Goal: Communication & Community: Answer question/provide support

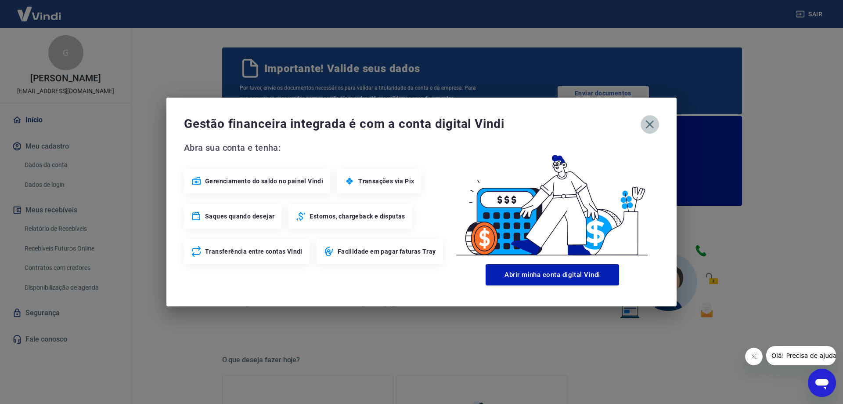
click at [653, 124] on icon "button" at bounding box center [650, 124] width 14 height 14
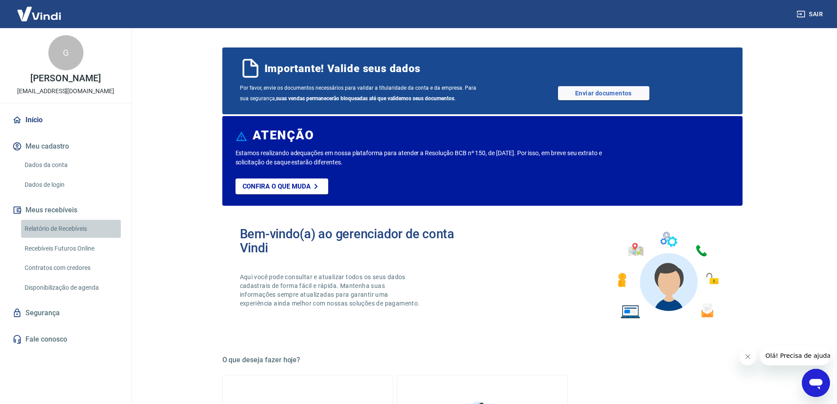
click at [77, 229] on link "Relatório de Recebíveis" at bounding box center [71, 229] width 100 height 18
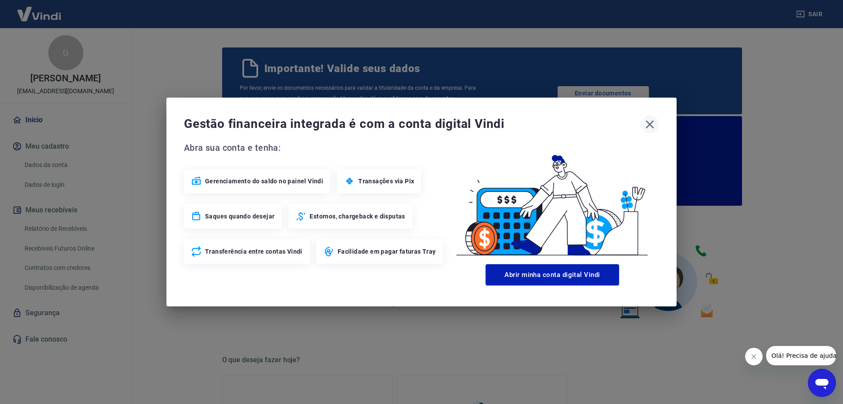
click at [652, 128] on icon "button" at bounding box center [650, 124] width 14 height 14
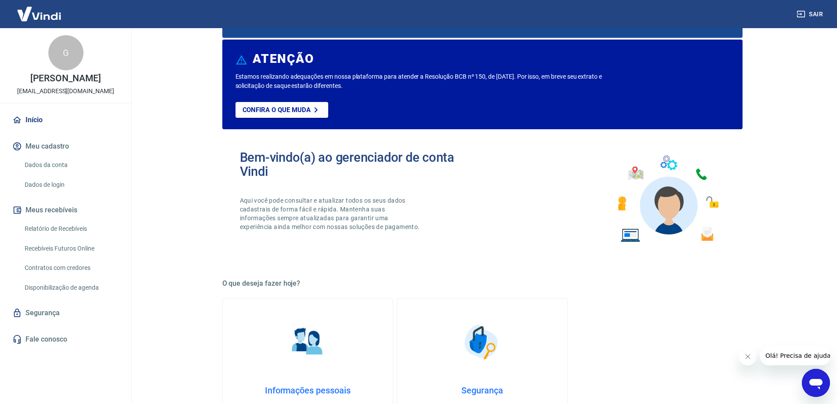
scroll to position [88, 0]
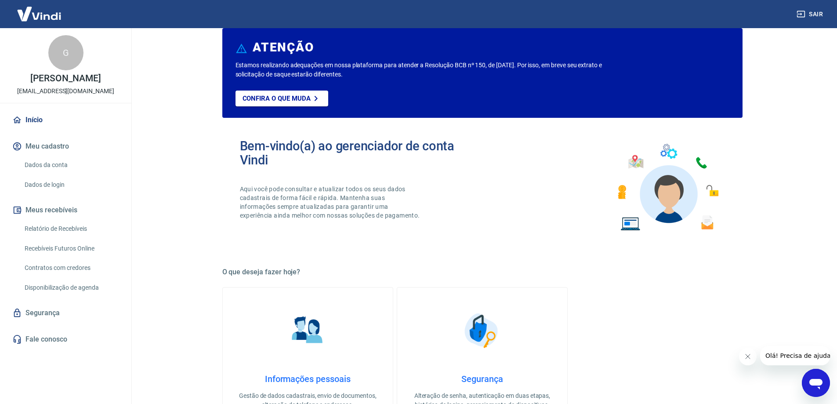
click at [65, 55] on div "G" at bounding box center [65, 52] width 35 height 35
click at [30, 120] on link "Início" at bounding box center [66, 119] width 110 height 19
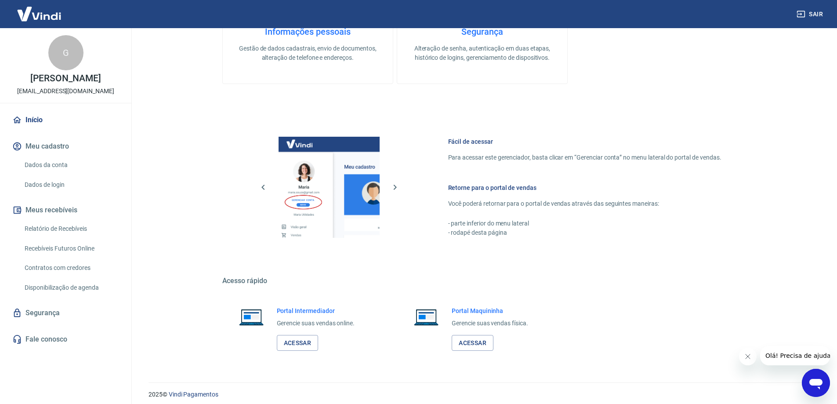
scroll to position [441, 0]
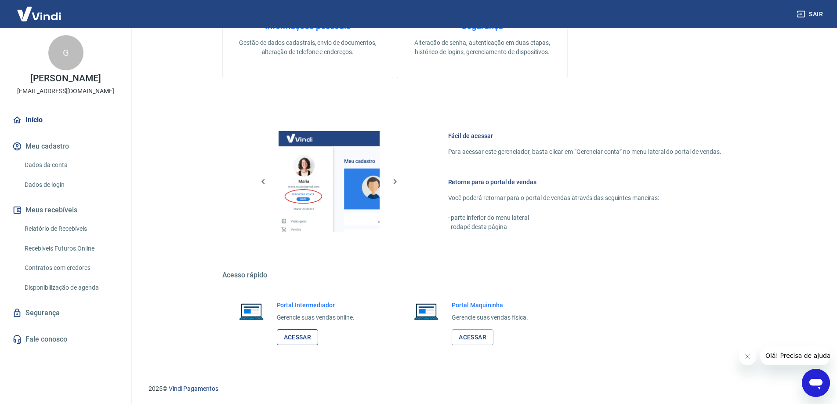
click at [301, 336] on link "Acessar" at bounding box center [298, 337] width 42 height 16
click at [817, 388] on icon "Abrir janela de mensagens" at bounding box center [816, 383] width 16 height 16
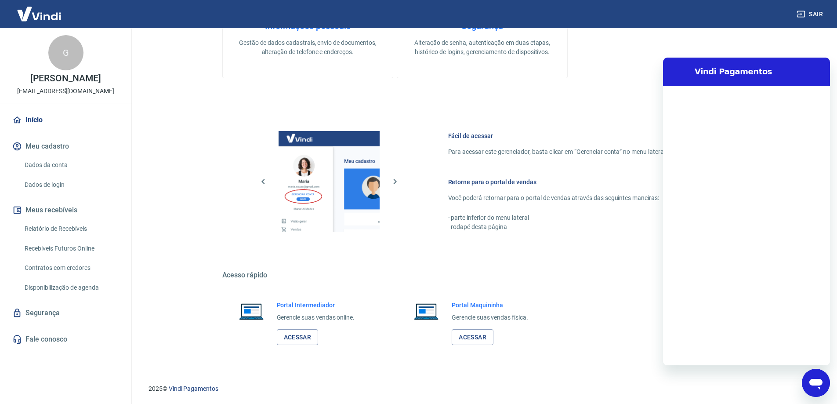
scroll to position [0, 0]
click at [57, 337] on link "Fale conosco" at bounding box center [66, 338] width 110 height 19
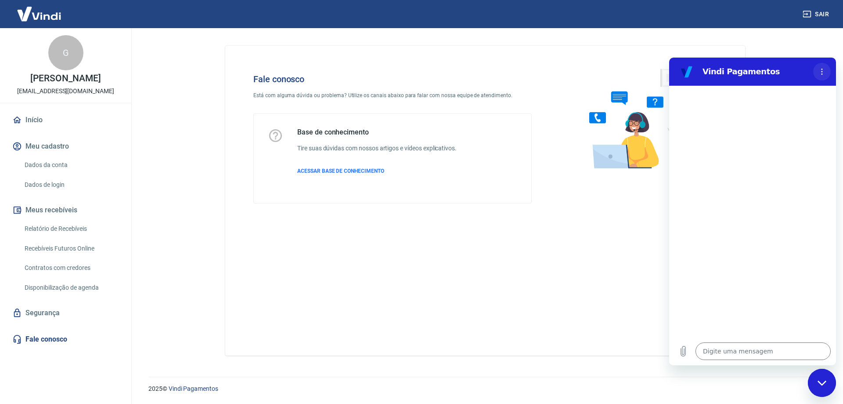
click at [825, 71] on icon "Menu de opções" at bounding box center [822, 71] width 7 height 7
click at [783, 35] on main "Fale conosco Está com alguma dúvida ou problema? Utilize os canais abaixo para …" at bounding box center [485, 216] width 716 height 376
click at [817, 386] on div "Fechar janela de mensagens" at bounding box center [822, 382] width 26 height 26
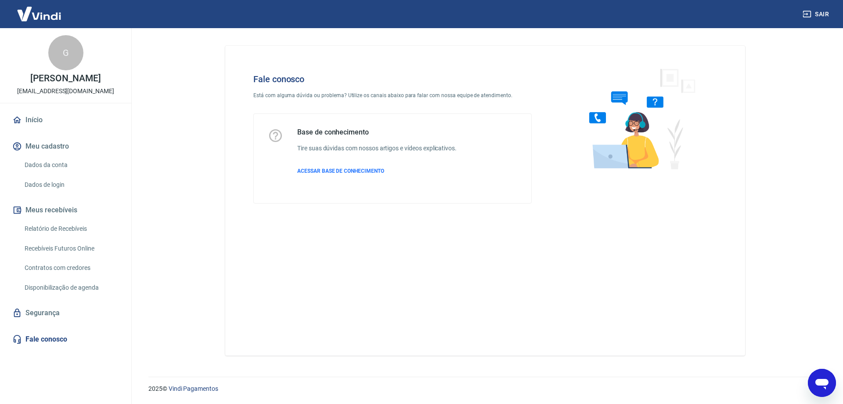
click at [819, 380] on icon "Abrir janela de mensagens" at bounding box center [822, 384] width 13 height 11
type textarea "x"
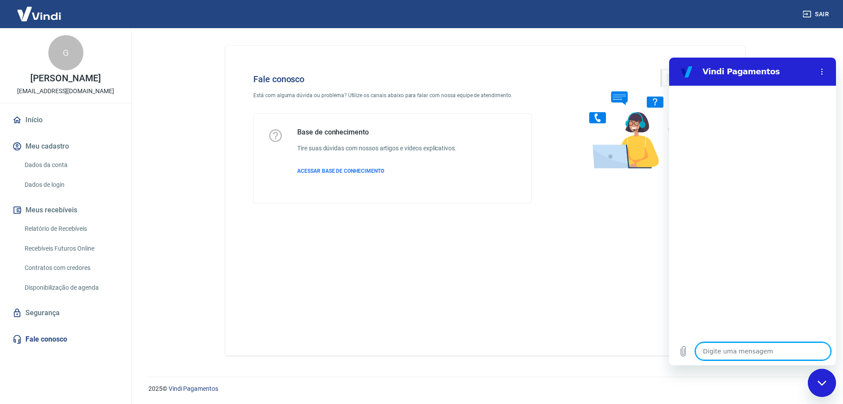
click at [729, 351] on textarea at bounding box center [763, 351] width 135 height 18
type textarea "b"
type textarea "x"
type textarea "bo"
type textarea "x"
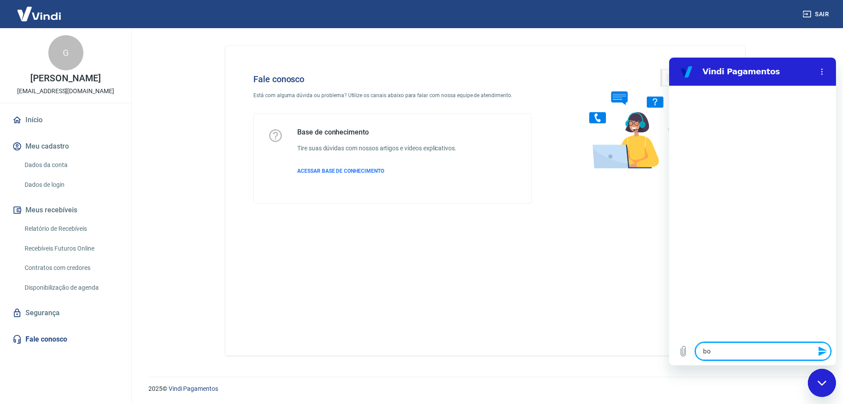
type textarea "boa"
type textarea "x"
type textarea "boa"
type textarea "x"
type textarea "boa t"
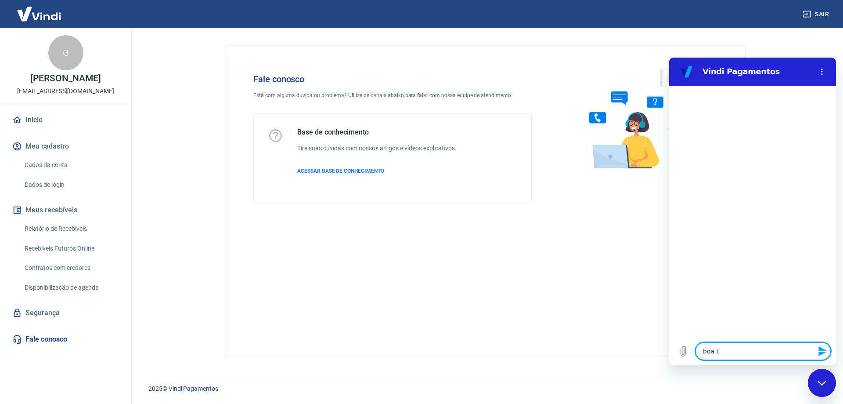
type textarea "x"
type textarea "boa ta"
type textarea "x"
type textarea "boa tar"
type textarea "x"
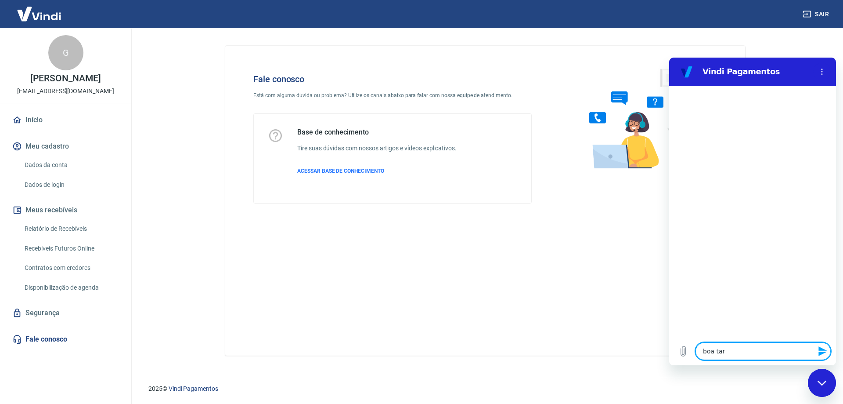
type textarea "boa tard"
type textarea "x"
type textarea "boa tarde"
type textarea "x"
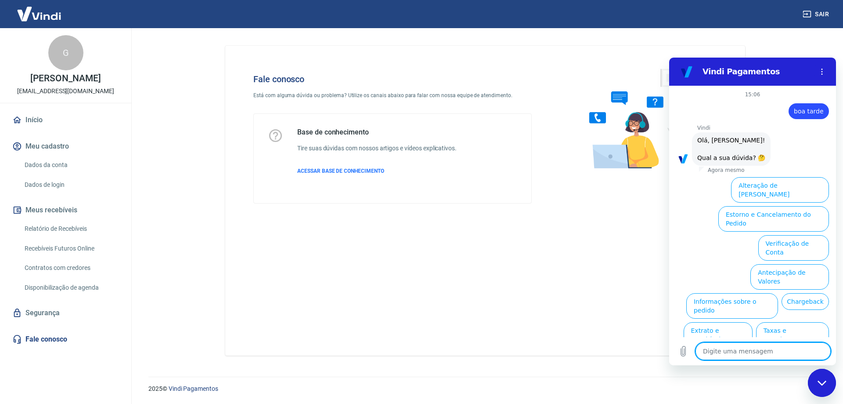
scroll to position [21, 0]
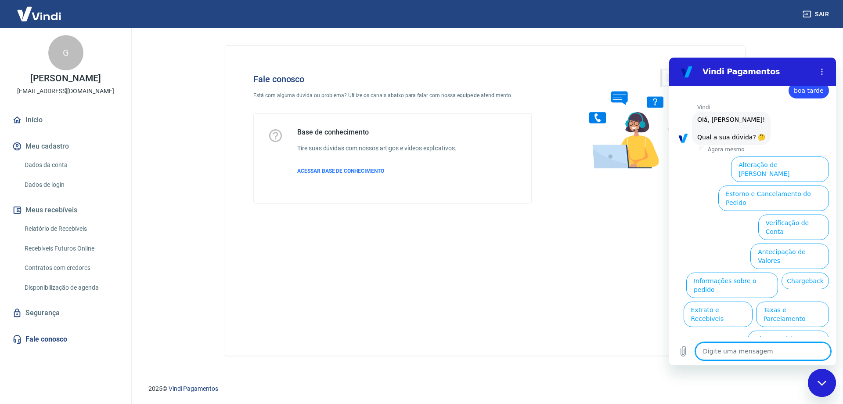
click at [745, 353] on textarea at bounding box center [763, 351] width 135 height 18
type textarea "f"
type textarea "x"
type textarea "fa"
type textarea "x"
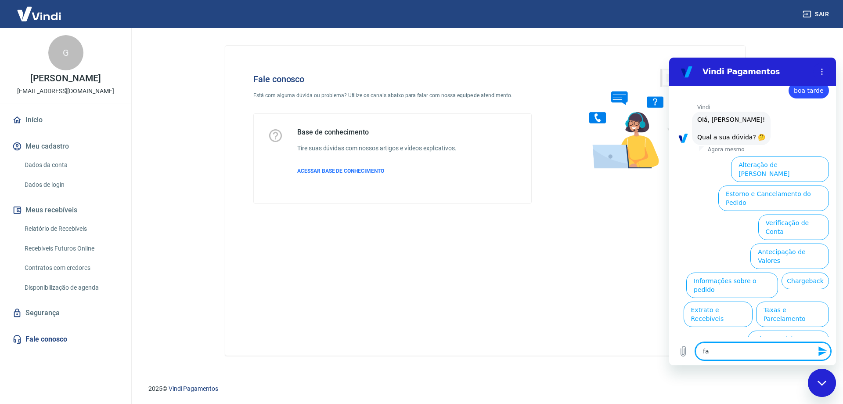
type textarea "fal"
type textarea "x"
type textarea "fala"
type textarea "x"
type textarea "falar"
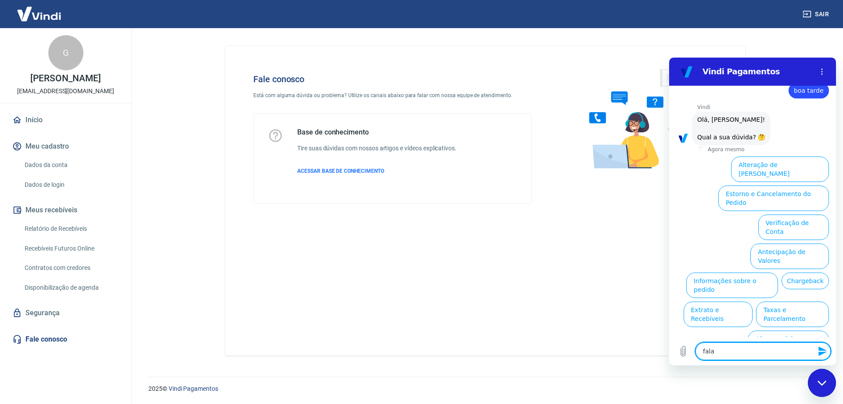
type textarea "x"
type textarea "falar"
type textarea "x"
type textarea "falar c"
type textarea "x"
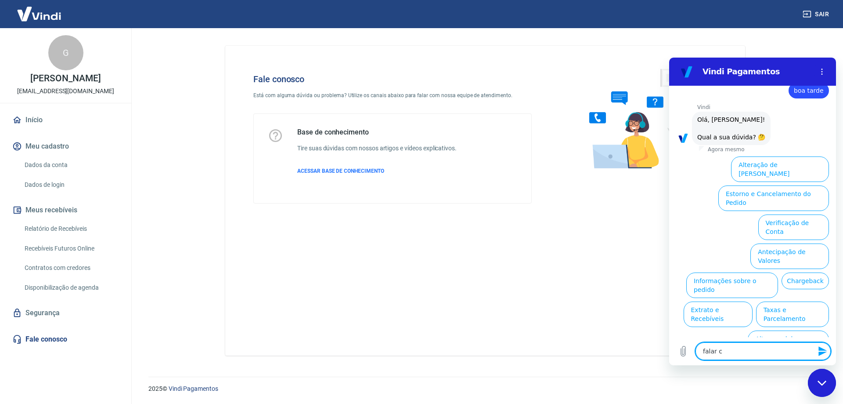
type textarea "falar co"
type textarea "x"
type textarea "falar com"
type textarea "x"
type textarea "falar com"
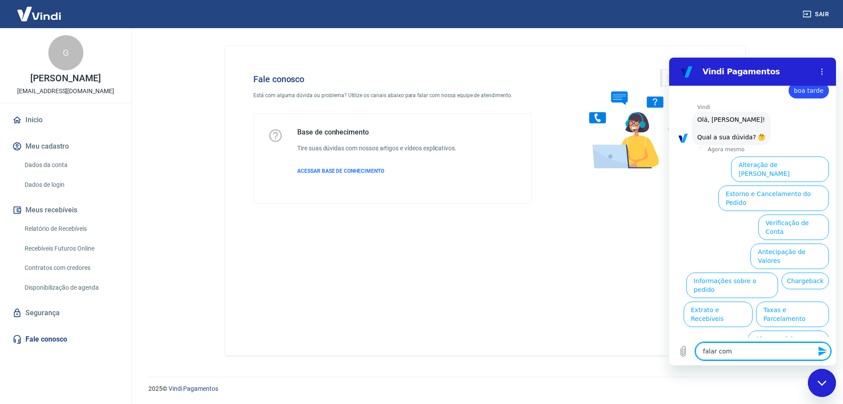
type textarea "x"
type textarea "falar com s"
type textarea "x"
type textarea "falar com su"
type textarea "x"
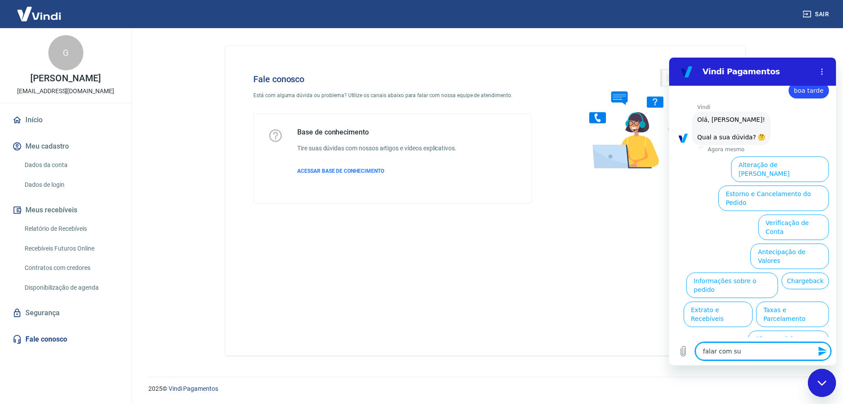
type textarea "falar com sup"
type textarea "x"
type textarea "falar com supo"
type textarea "x"
type textarea "falar com supor"
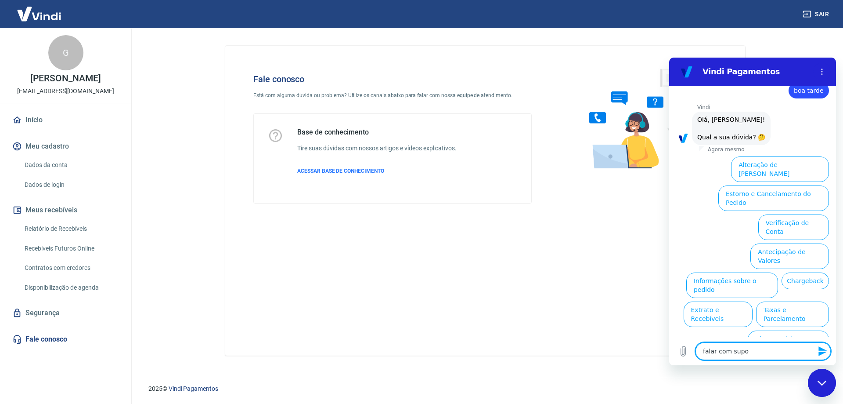
type textarea "x"
type textarea "falar com suport"
type textarea "x"
type textarea "falar com suporte"
type textarea "x"
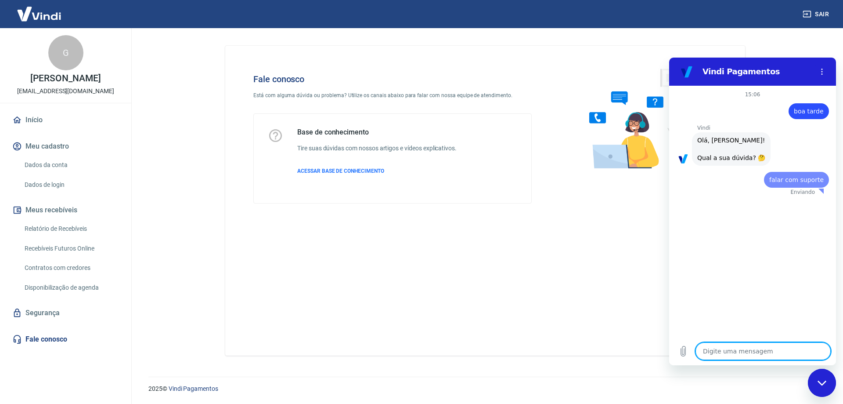
scroll to position [0, 0]
type textarea "x"
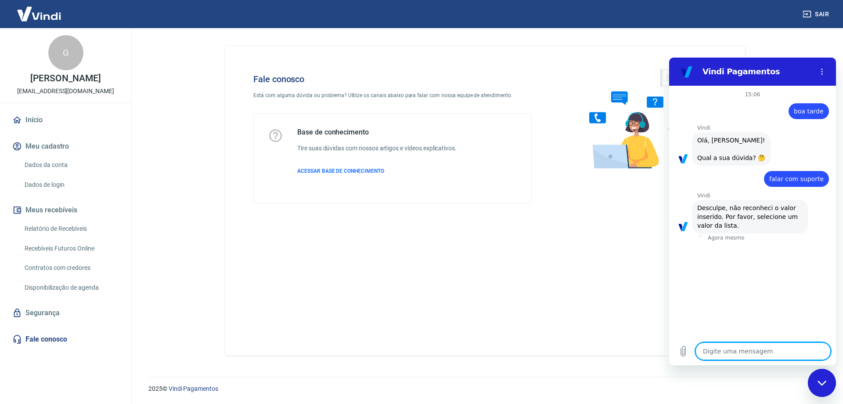
click at [745, 353] on textarea at bounding box center [763, 351] width 135 height 18
type textarea "f"
type textarea "x"
type textarea "fa"
type textarea "x"
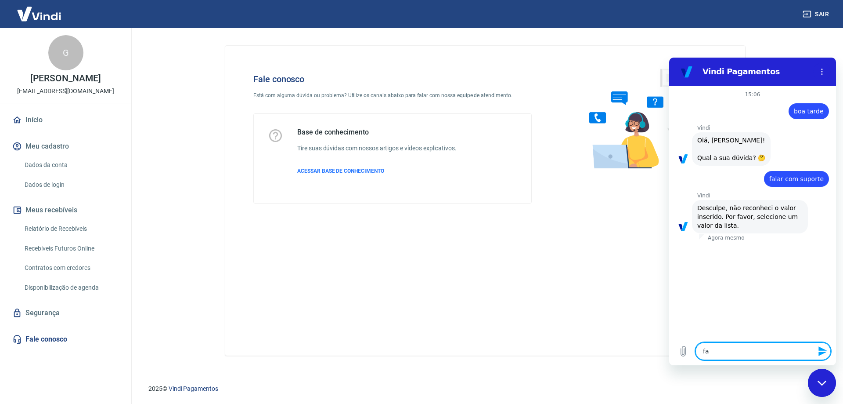
type textarea "fal"
type textarea "x"
type textarea "fala"
type textarea "x"
type textarea "falar"
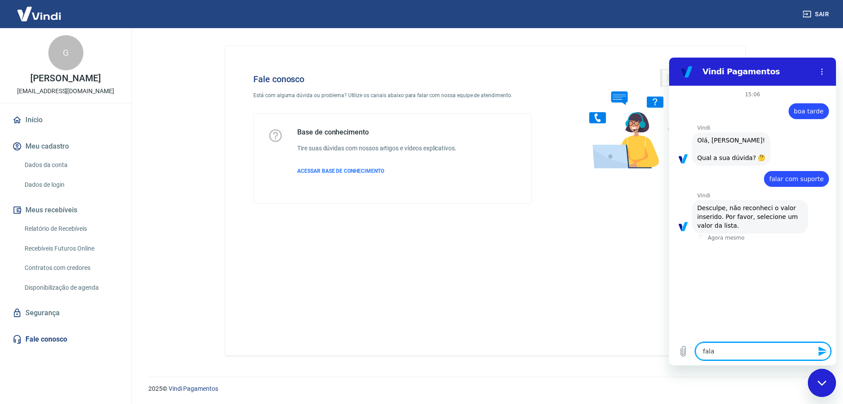
type textarea "x"
type textarea "falar"
type textarea "x"
type textarea "falar c"
type textarea "x"
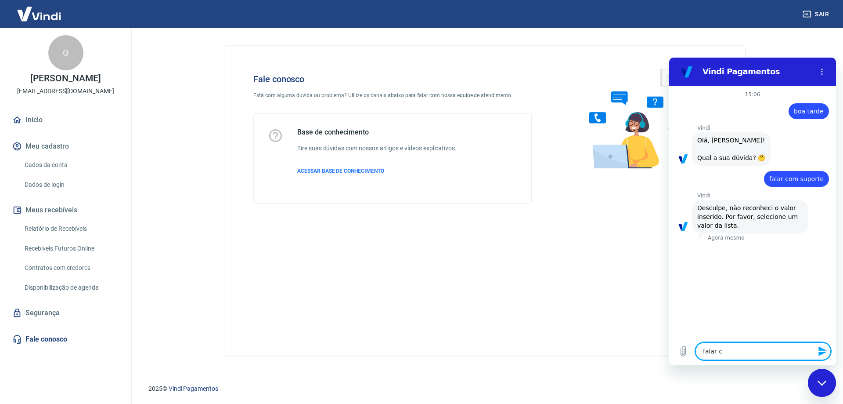
type textarea "falar co"
type textarea "x"
type textarea "falar com"
type textarea "x"
type textarea "falar com"
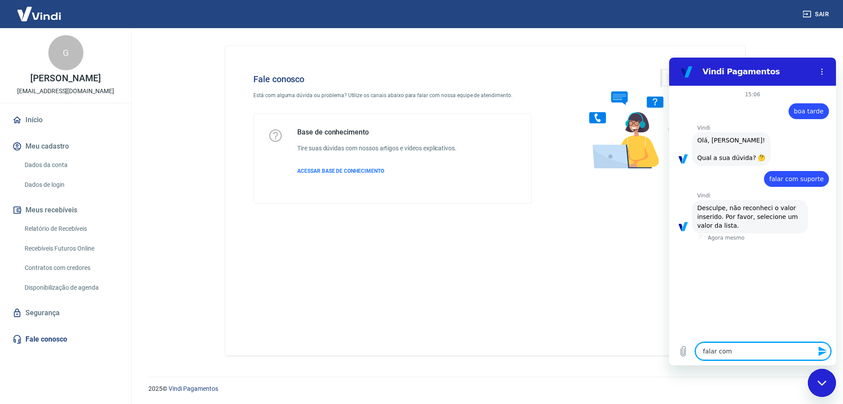
type textarea "x"
type textarea "falar com a"
type textarea "x"
type textarea "falar com at"
type textarea "x"
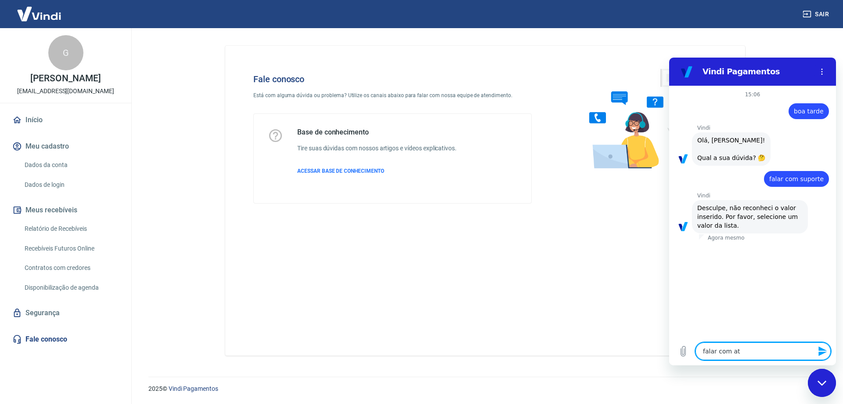
type textarea "falar com ate"
type textarea "x"
type textarea "falar com aten"
type textarea "x"
type textarea "falar com atend"
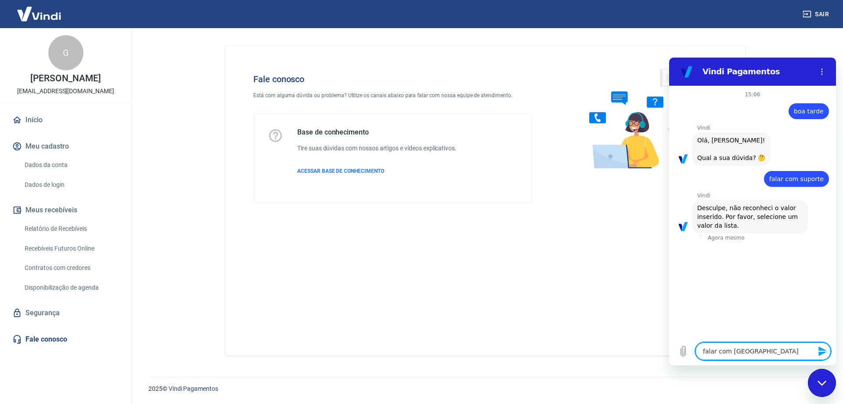
type textarea "x"
type textarea "falar com atende"
type textarea "x"
type textarea "falar com atenden"
type textarea "x"
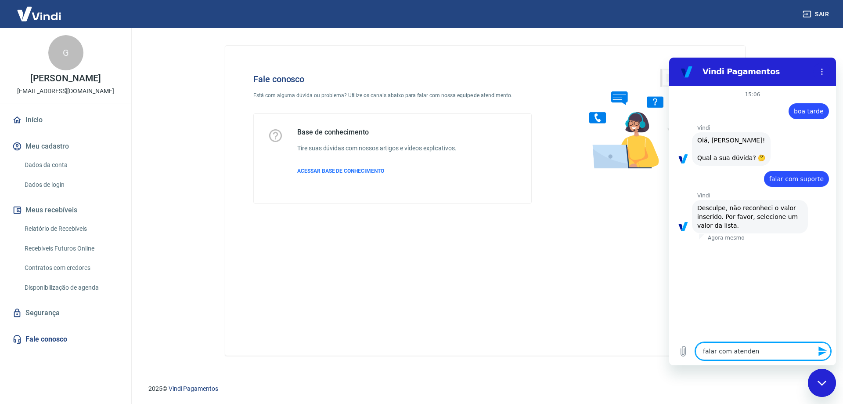
type textarea "falar com atendent"
type textarea "x"
type textarea "falar com atendente"
type textarea "x"
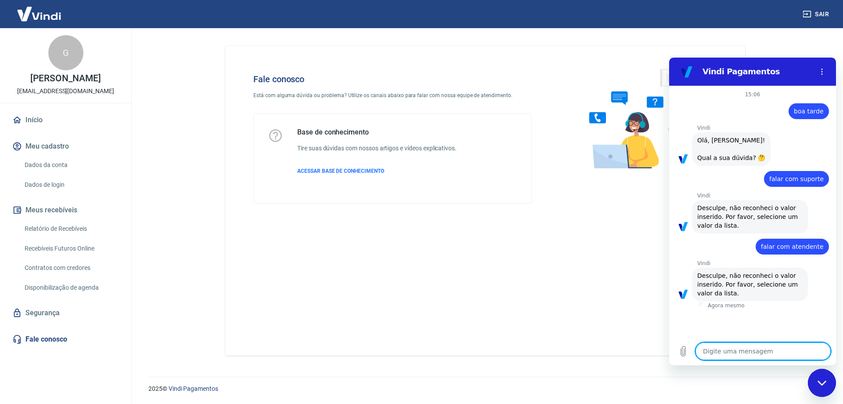
type textarea "t"
type textarea "x"
type textarea "te"
type textarea "x"
type textarea "tec"
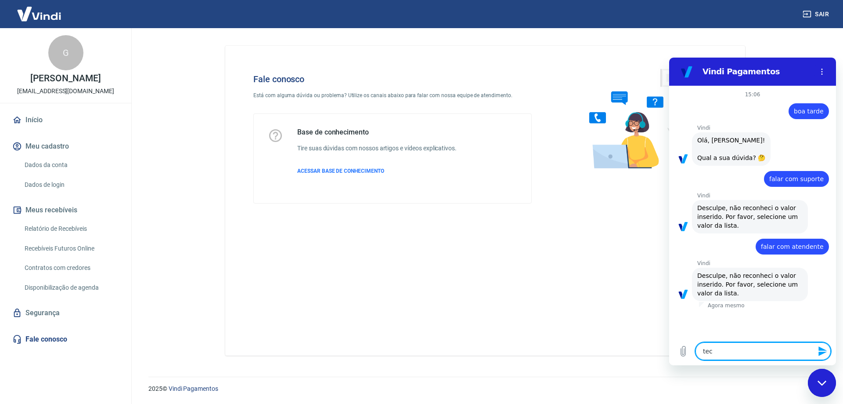
type textarea "x"
type textarea "tecn"
type textarea "x"
type textarea "tecno"
type textarea "x"
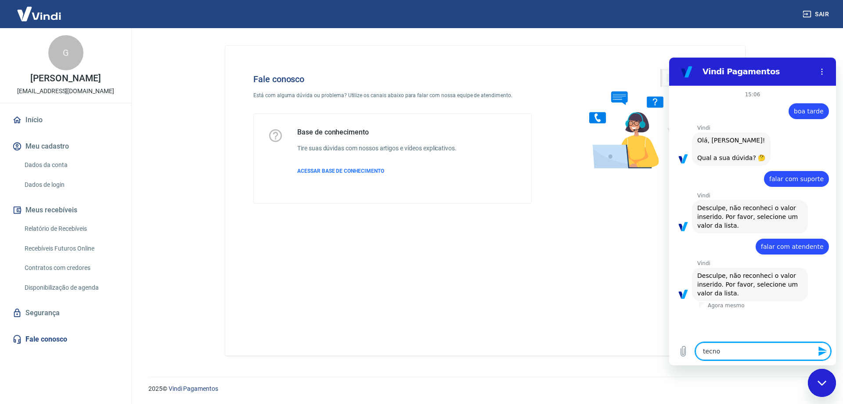
type textarea "tecn"
type textarea "x"
type textarea "tec"
type textarea "x"
type textarea "tecn"
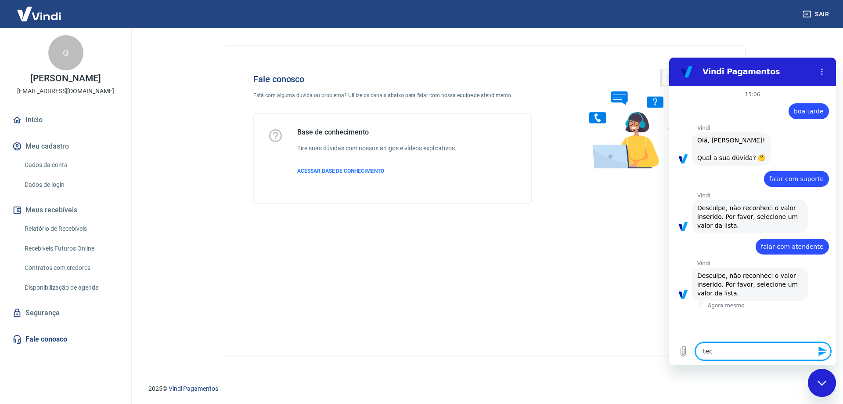
type textarea "x"
type textarea "tecni"
type textarea "x"
type textarea "tecnic"
type textarea "x"
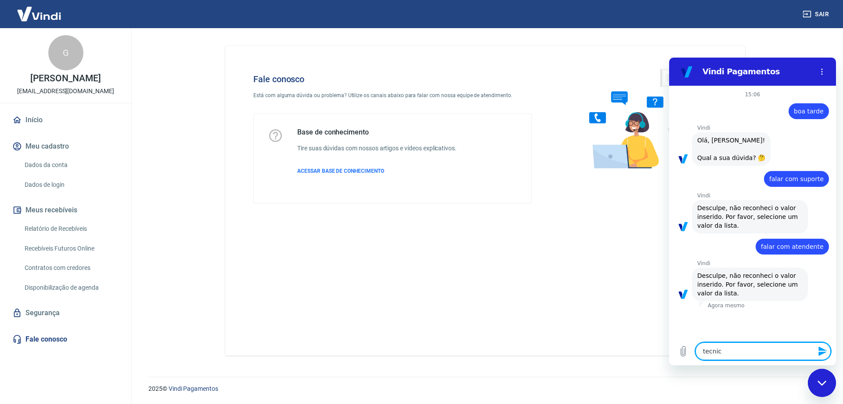
type textarea "tecnico"
type textarea "x"
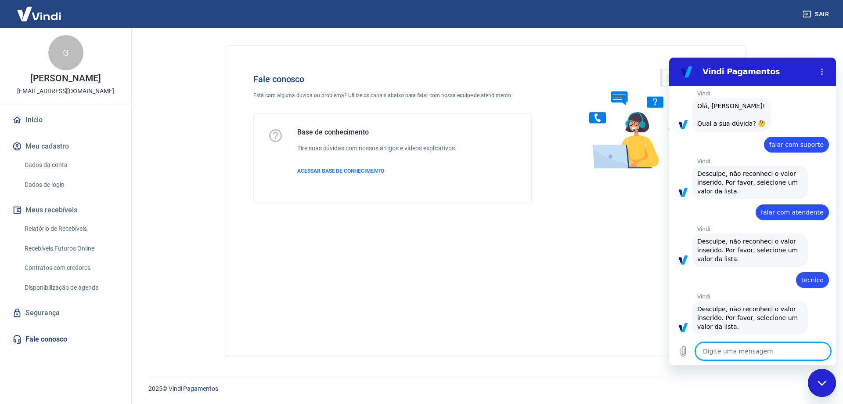
scroll to position [42, 0]
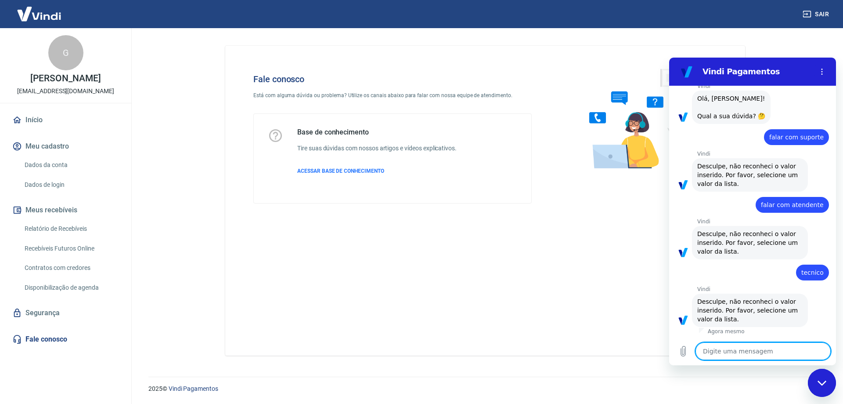
click at [736, 355] on textarea at bounding box center [763, 351] width 135 height 18
type textarea "f"
type textarea "x"
type textarea "fa"
type textarea "x"
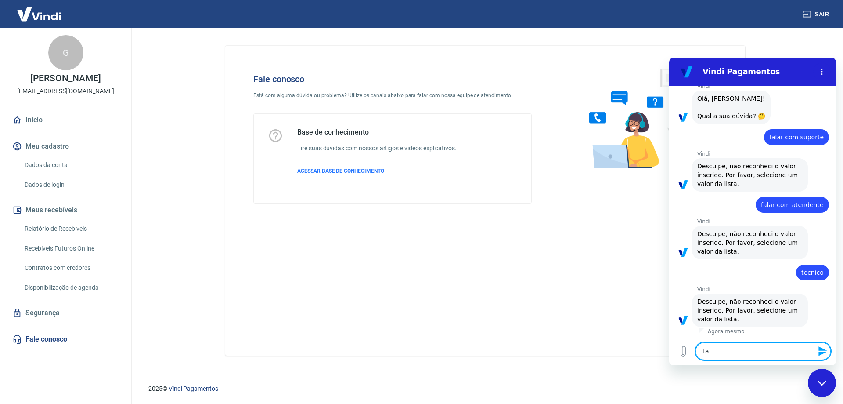
type textarea "fal"
type textarea "x"
type textarea "fala"
type textarea "x"
type textarea "falar"
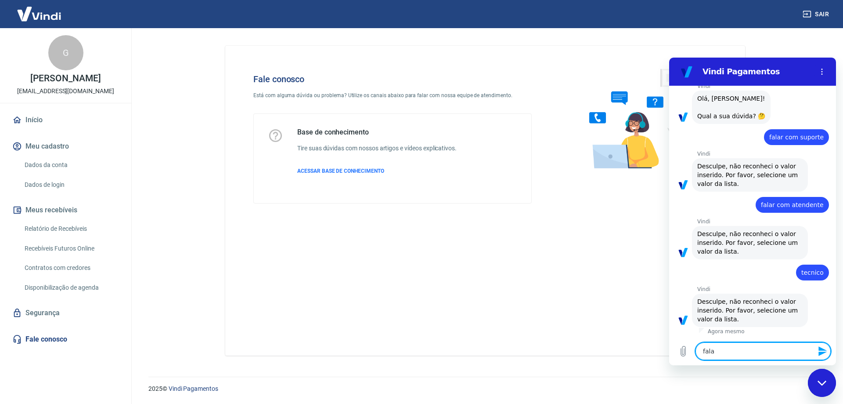
type textarea "x"
type textarea "falaro"
type textarea "x"
type textarea "falaro"
type textarea "x"
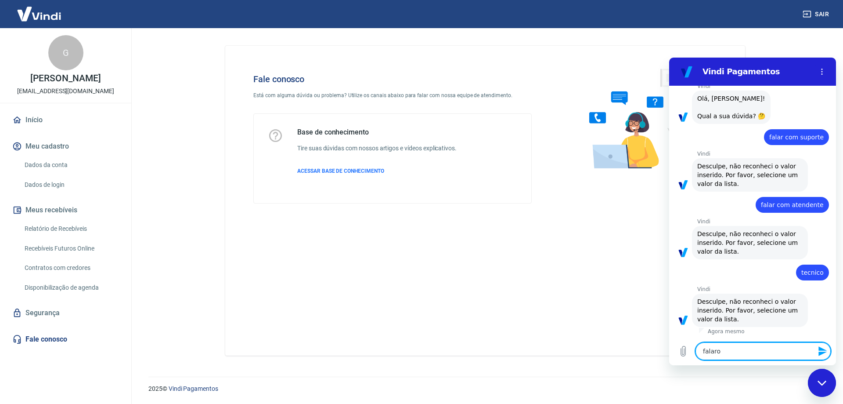
type textarea "falaro c"
type textarea "x"
type textarea "falaro co"
type textarea "x"
type textarea "falaro c"
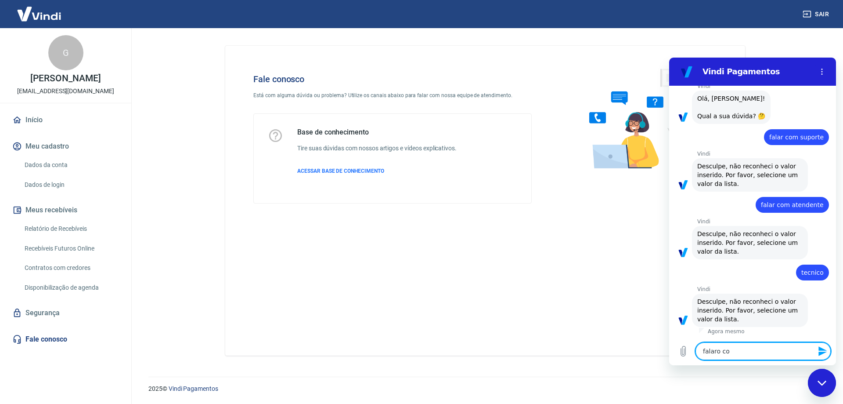
type textarea "x"
type textarea "falaro"
type textarea "x"
type textarea "falaro"
type textarea "x"
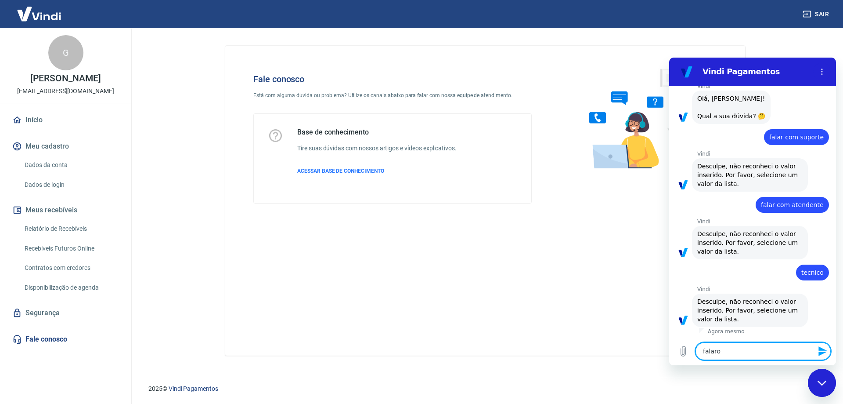
type textarea "falar"
type textarea "x"
type textarea "falar"
type textarea "x"
type textarea "falar c"
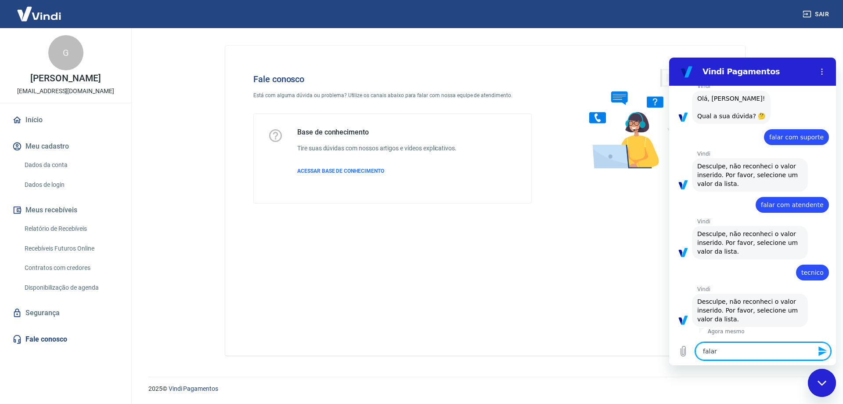
type textarea "x"
type textarea "falar co"
type textarea "x"
type textarea "falar com"
type textarea "x"
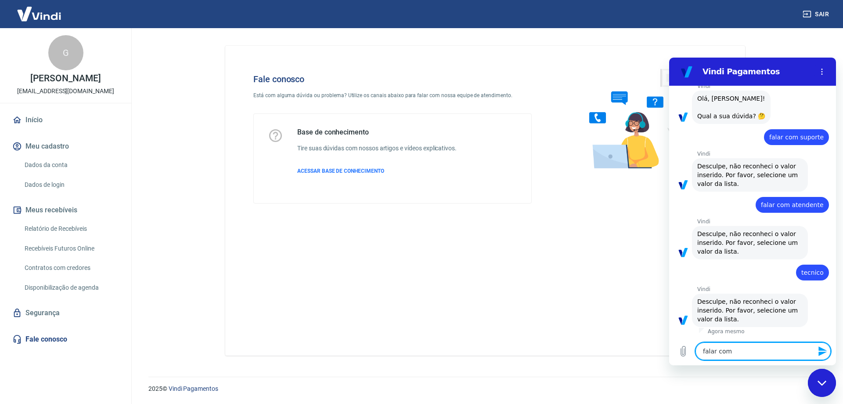
type textarea "falar com"
type textarea "x"
type textarea "falar com i"
type textarea "x"
type textarea "falar com i"
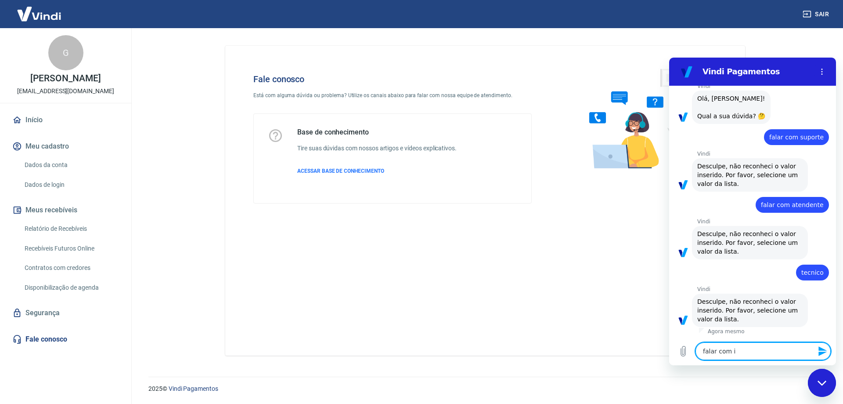
type textarea "x"
type textarea "falar com i"
type textarea "x"
type textarea "falar com"
type textarea "x"
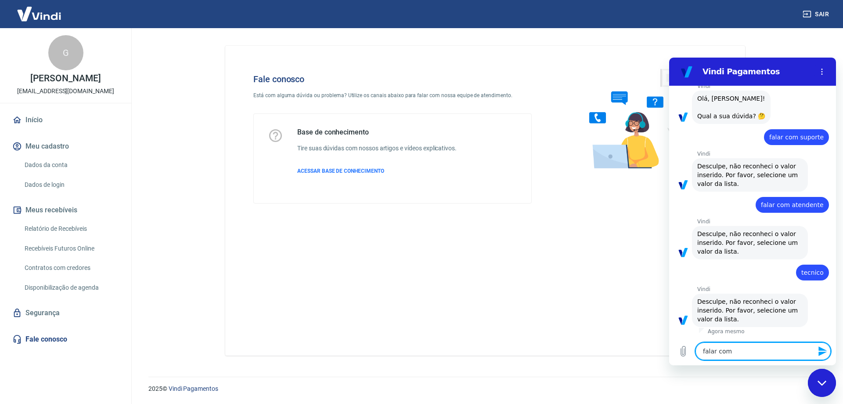
type textarea "falar com o"
type textarea "x"
type textarea "falar com o"
type textarea "x"
type textarea "falar com o s"
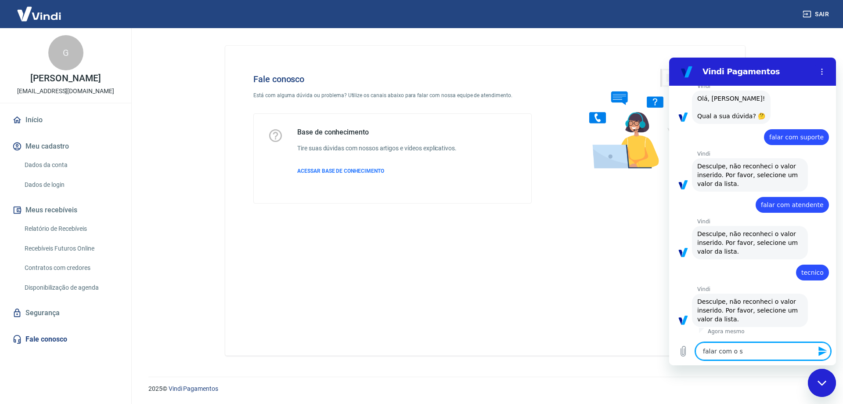
type textarea "x"
type textarea "falar com o su"
type textarea "x"
type textarea "falar com o sup"
type textarea "x"
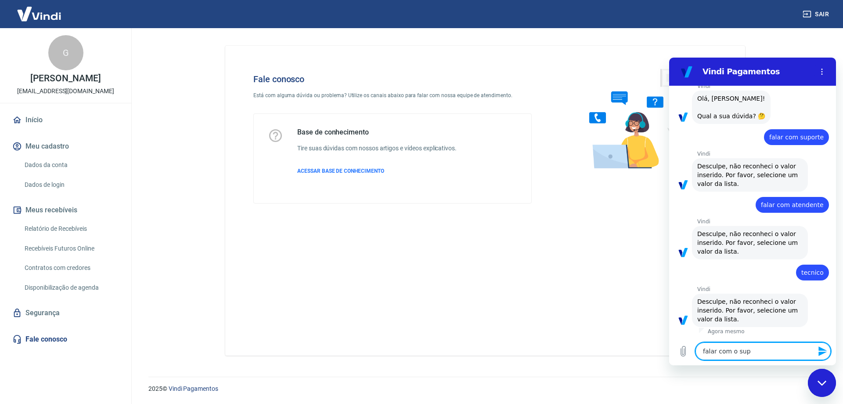
type textarea "falar com o supo"
type textarea "x"
type textarea "falar com o supor"
type textarea "x"
type textarea "falar com o suport"
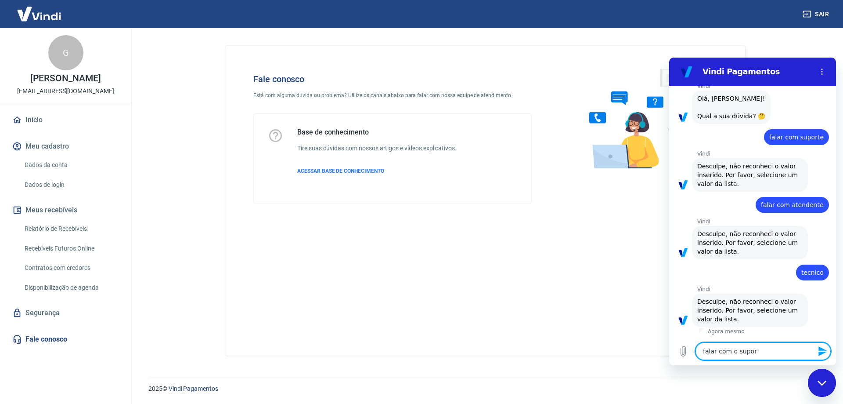
type textarea "x"
type textarea "falar com o suporte"
type textarea "x"
type textarea "falar com o suport"
type textarea "x"
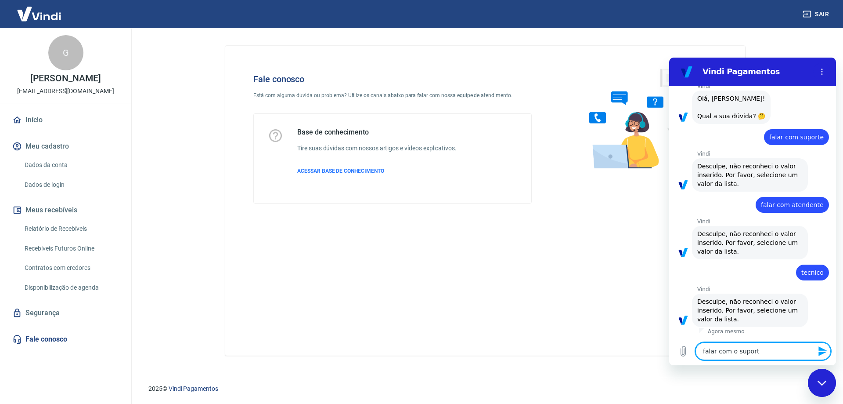
type textarea "falar com o supor"
type textarea "x"
type textarea "falar com o supo"
type textarea "x"
type textarea "falar com o sup"
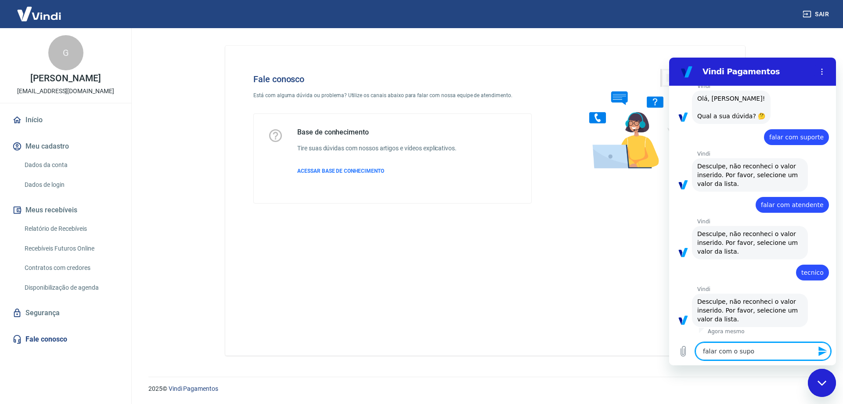
type textarea "x"
type textarea "falar com o su"
type textarea "x"
type textarea "falar com o s"
type textarea "x"
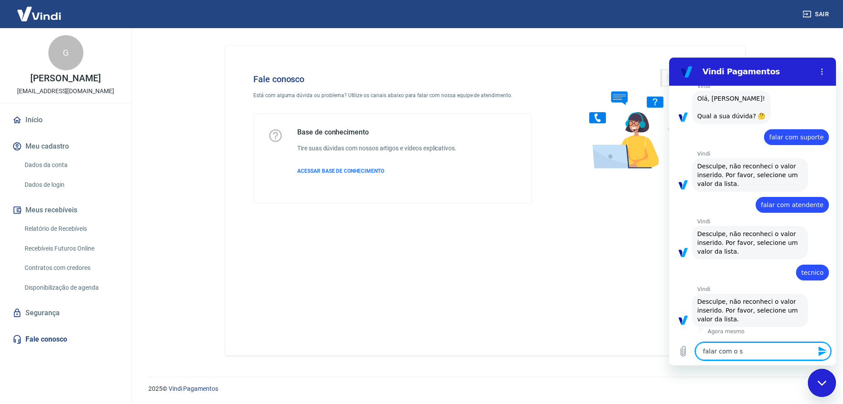
type textarea "falar com o"
type textarea "x"
type textarea "falar com o"
type textarea "x"
type textarea "falar com"
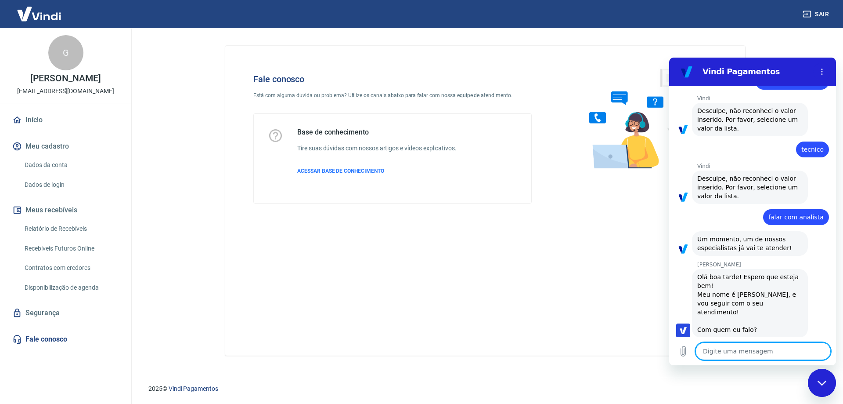
scroll to position [166, 0]
click at [763, 350] on textarea at bounding box center [763, 351] width 135 height 18
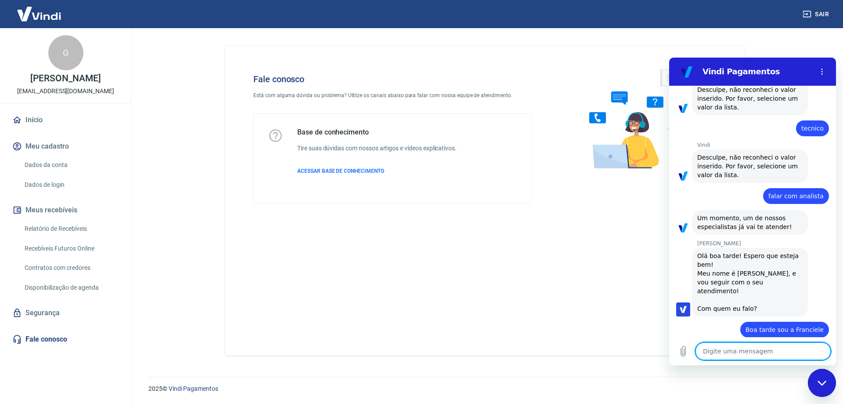
scroll to position [188, 0]
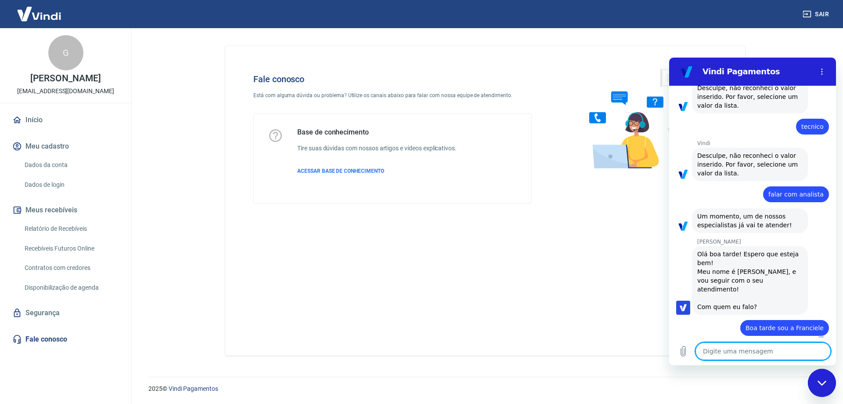
click at [742, 354] on textarea at bounding box center [763, 351] width 135 height 18
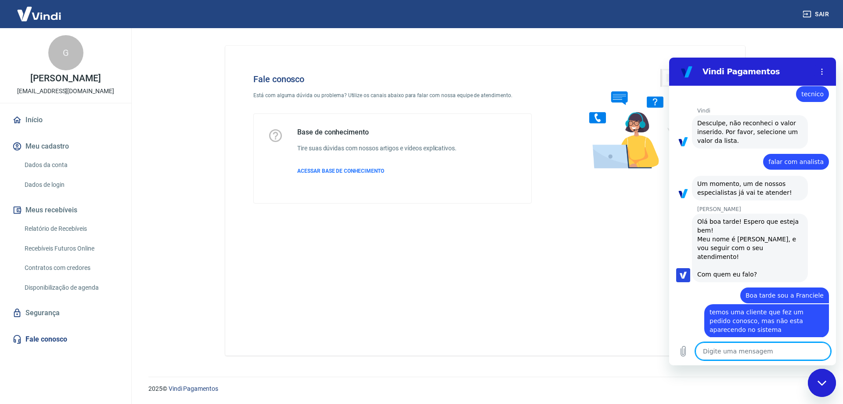
scroll to position [222, 0]
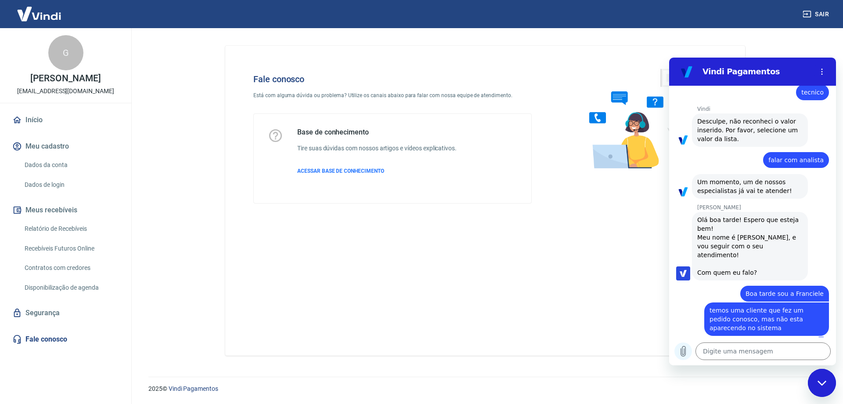
click at [686, 351] on icon "Carregar arquivo" at bounding box center [683, 351] width 5 height 10
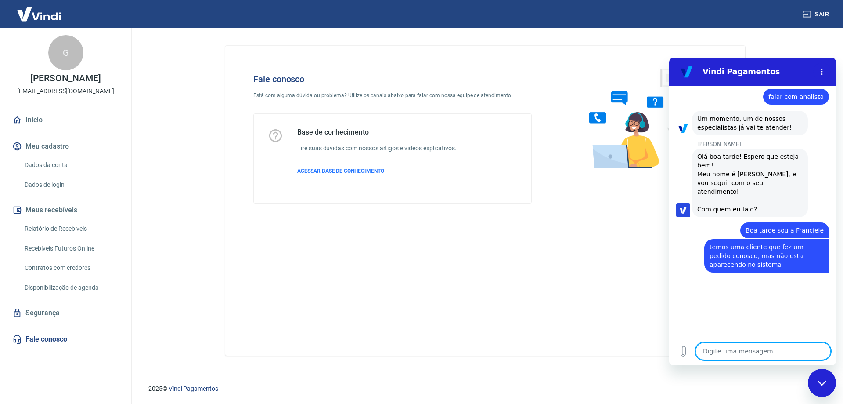
scroll to position [287, 0]
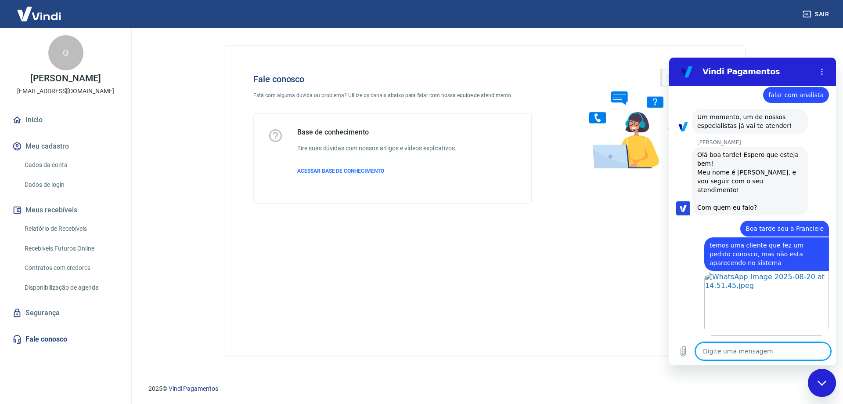
click at [791, 351] on textarea at bounding box center [763, 351] width 135 height 18
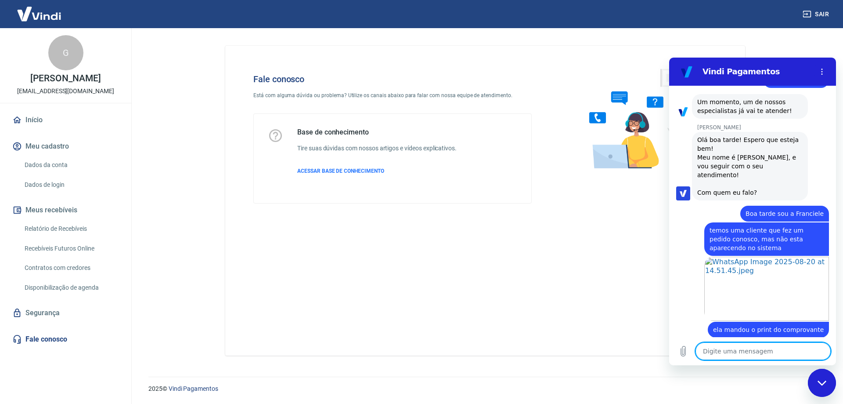
scroll to position [304, 0]
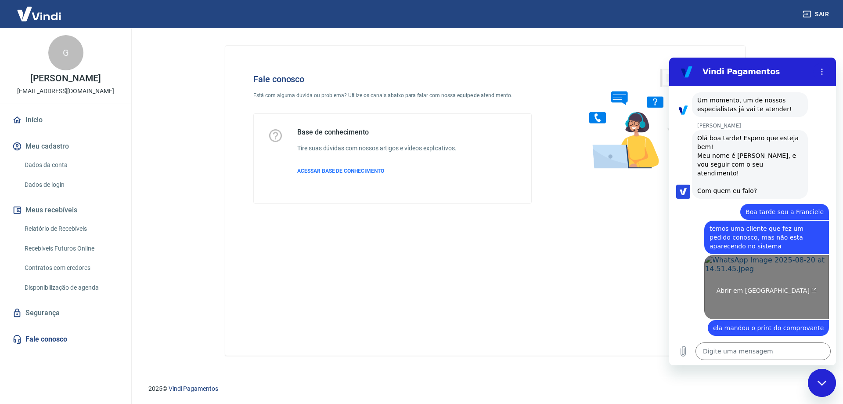
click at [799, 266] on link "Abrir em nova aba" at bounding box center [767, 287] width 125 height 64
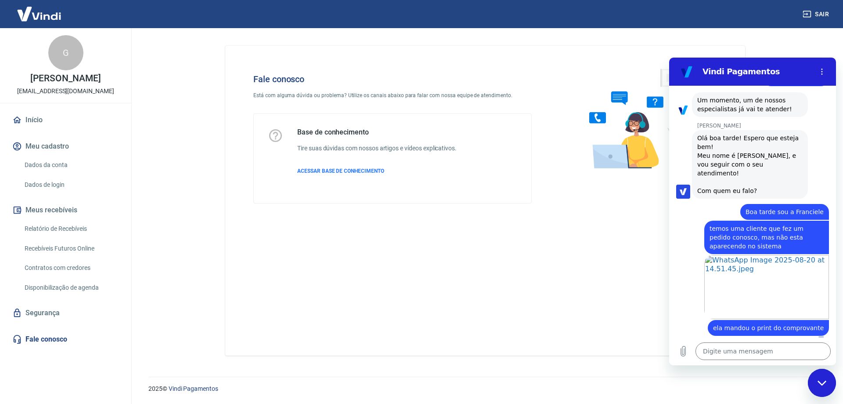
click at [699, 319] on div "diz: ela mandou o print do comprovante" at bounding box center [749, 327] width 160 height 17
click at [723, 356] on textarea at bounding box center [763, 351] width 135 height 18
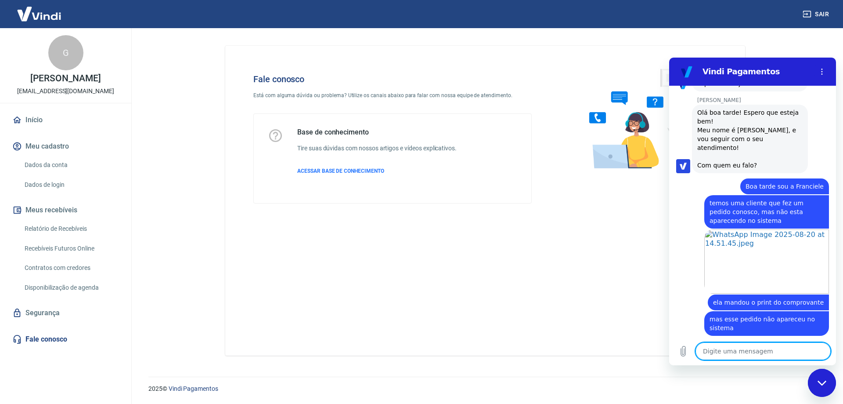
scroll to position [367, 0]
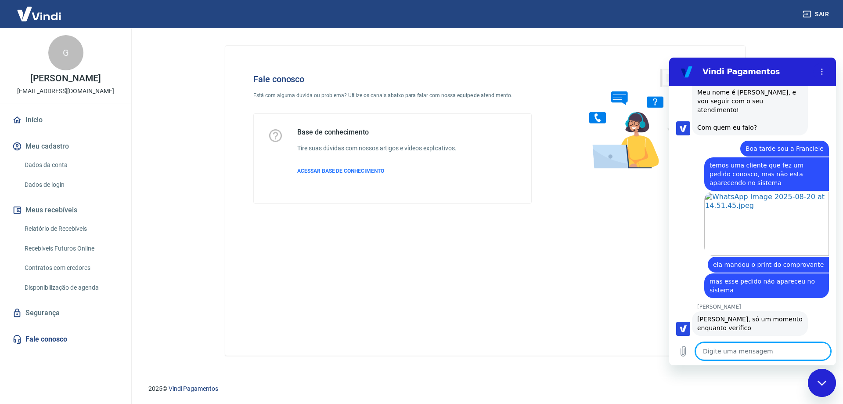
click at [767, 351] on textarea at bounding box center [763, 351] width 135 height 18
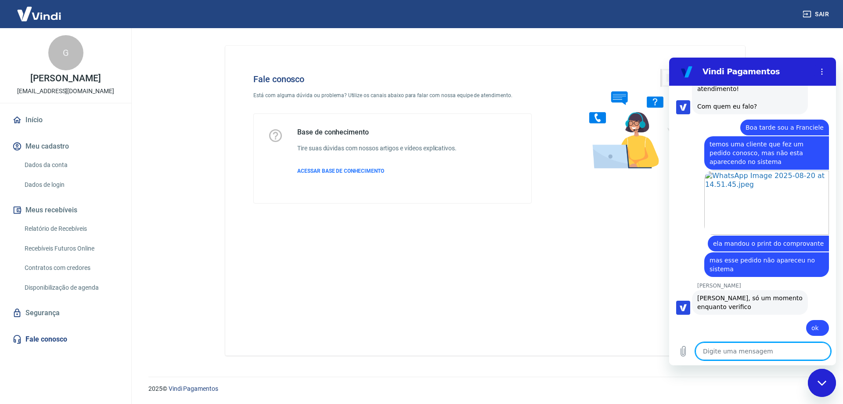
scroll to position [426, 0]
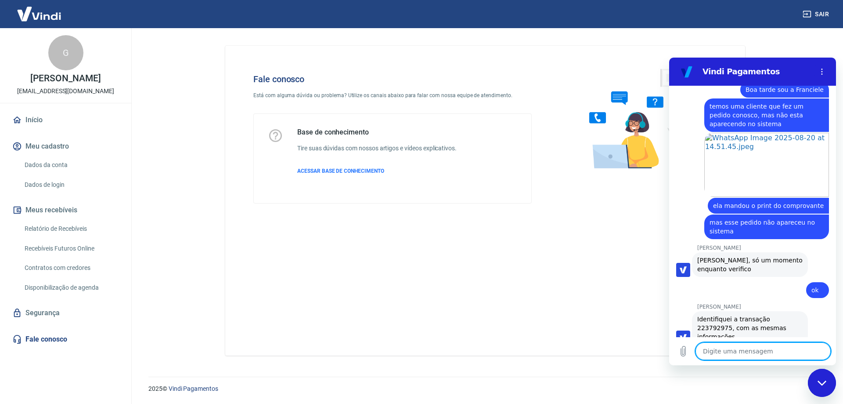
click at [798, 356] on textarea at bounding box center [763, 351] width 135 height 18
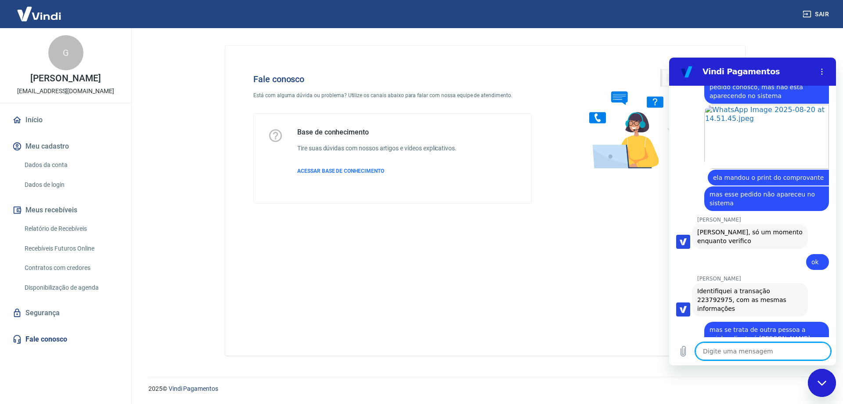
scroll to position [456, 0]
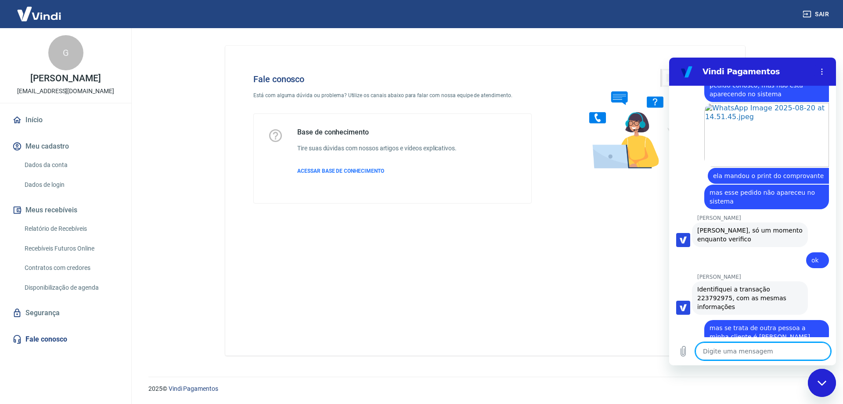
click at [772, 286] on span "Identifiquei a transação 223792975, com as mesmas informações" at bounding box center [743, 298] width 91 height 25
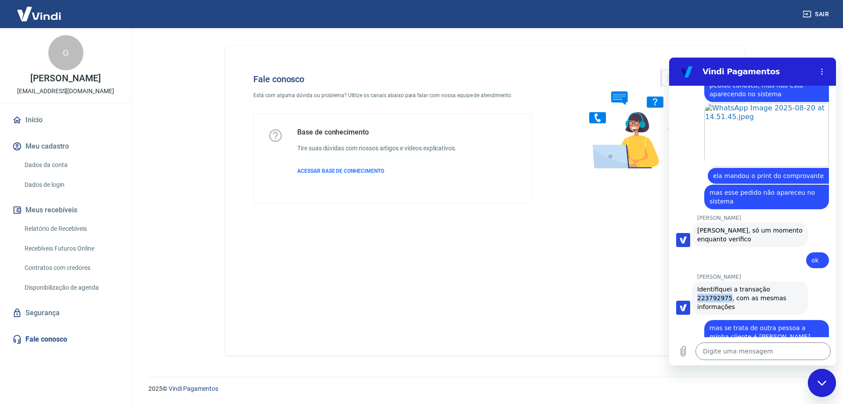
click at [772, 286] on span "Identifiquei a transação 223792975, com as mesmas informações" at bounding box center [743, 298] width 91 height 25
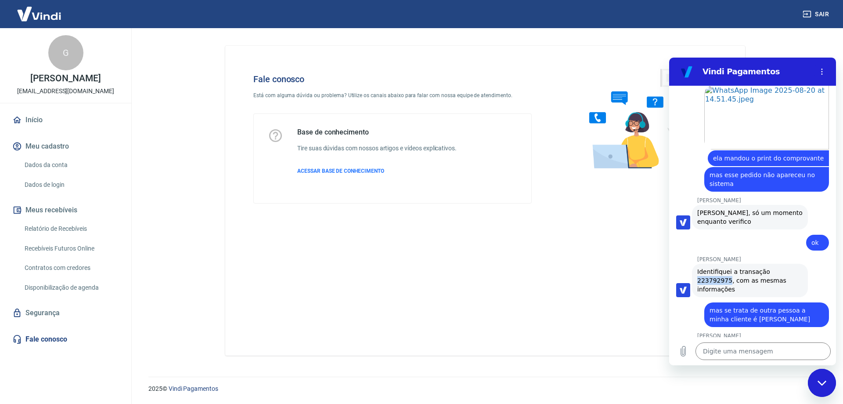
scroll to position [472, 0]
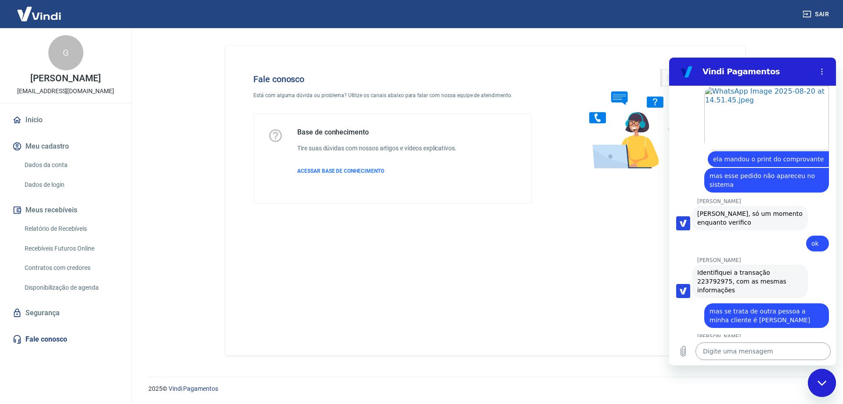
click at [745, 352] on textarea at bounding box center [763, 351] width 135 height 18
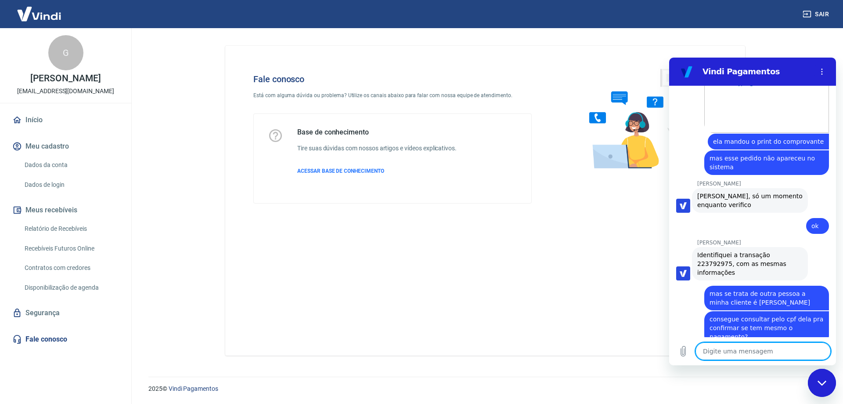
scroll to position [528, 0]
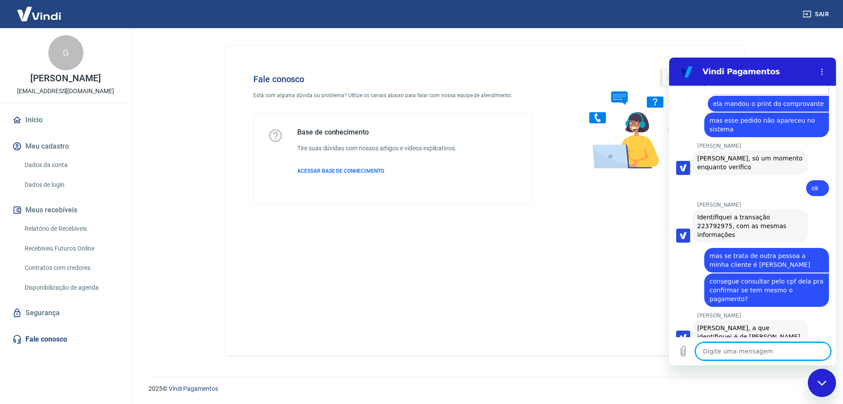
click at [716, 348] on textarea at bounding box center [763, 351] width 135 height 18
paste textarea "723.737.410-91"
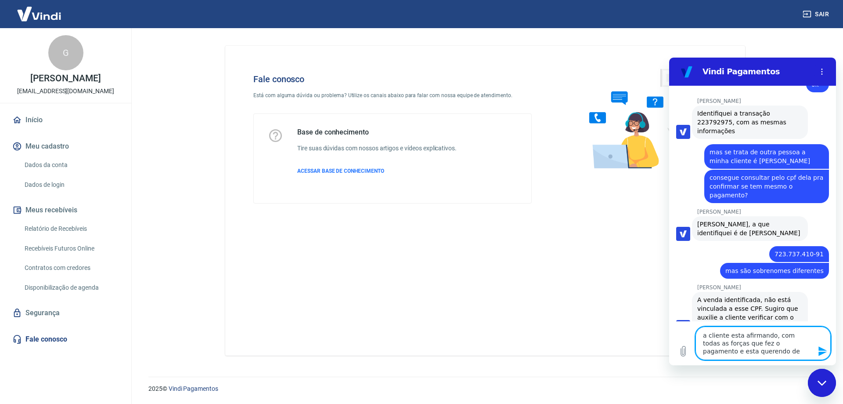
scroll to position [636, 0]
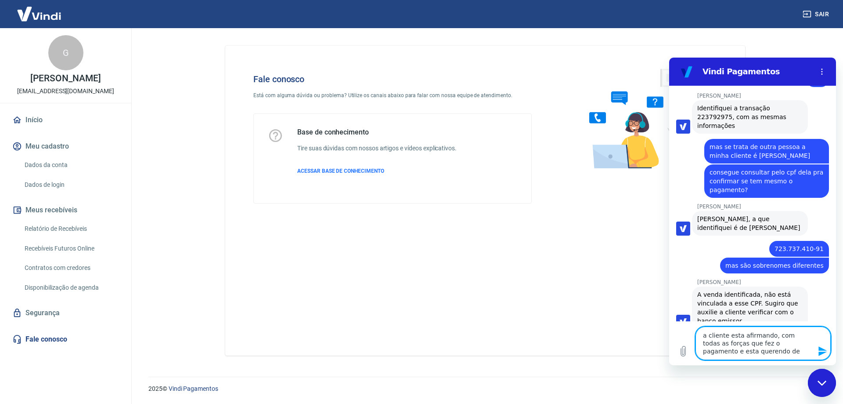
drag, startPoint x: 772, startPoint y: 336, endPoint x: 771, endPoint y: 344, distance: 7.5
click at [771, 344] on textarea "a cliente esta afirmando, com todas as forças que fez o pagamento e esta queren…" at bounding box center [763, 342] width 135 height 33
click at [749, 347] on textarea "a cliente esta afirmando, com todas as forças que fez o pagamento e esta queren…" at bounding box center [763, 342] width 135 height 33
drag, startPoint x: 742, startPoint y: 346, endPoint x: 774, endPoint y: 337, distance: 32.7
click at [774, 337] on textarea "a cliente esta afirmando, com todas as forças que fez o pagamento e esta queren…" at bounding box center [763, 342] width 135 height 33
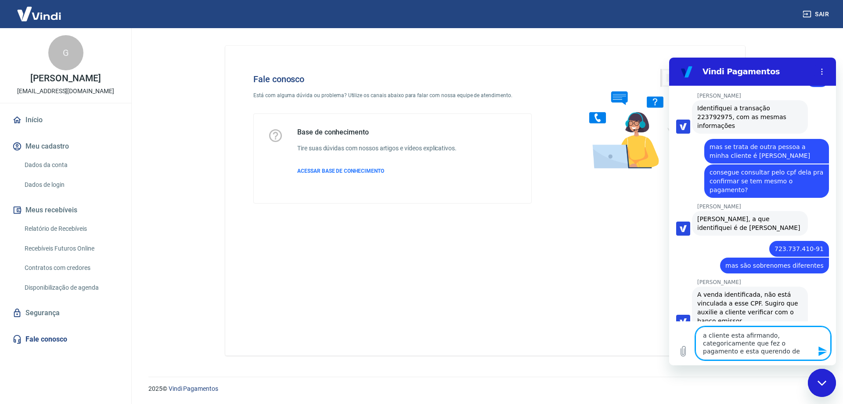
click at [772, 350] on textarea "a cliente esta afirmando, categoricamente que fez o pagamento e esta querendo de" at bounding box center [763, 342] width 135 height 33
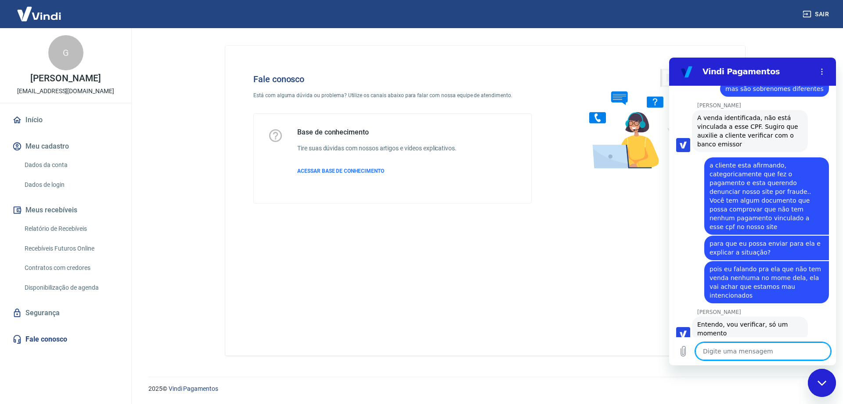
scroll to position [876, 0]
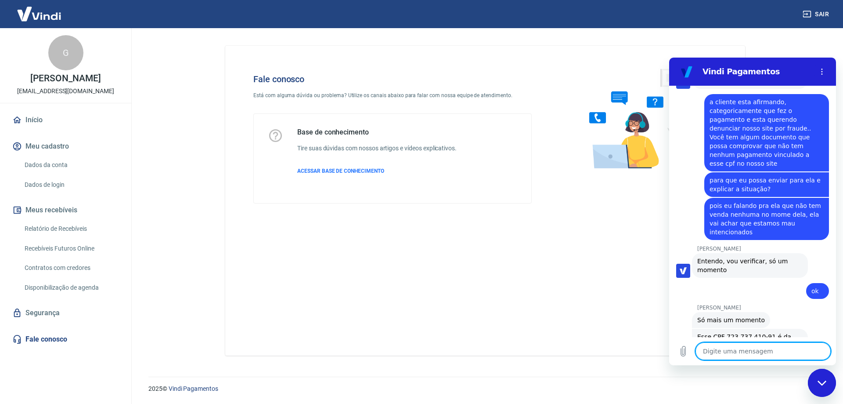
click at [748, 350] on textarea at bounding box center [763, 351] width 135 height 18
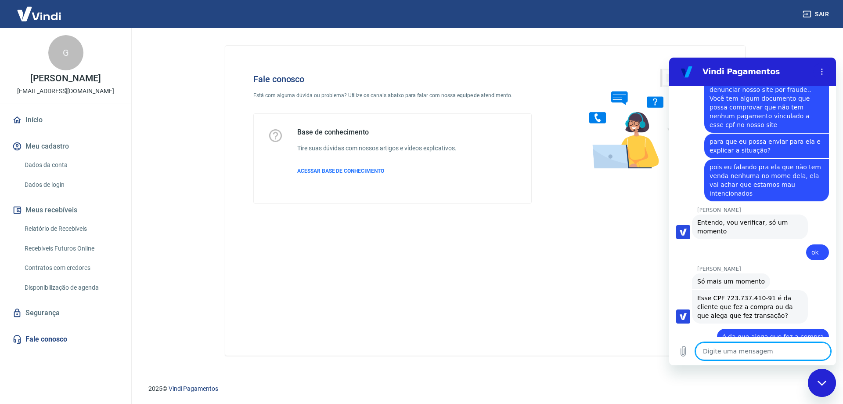
scroll to position [914, 0]
click at [730, 351] on textarea at bounding box center [763, 351] width 135 height 18
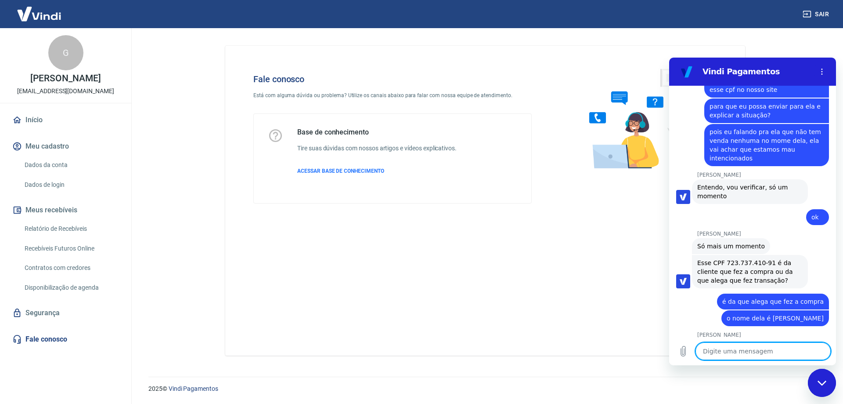
scroll to position [952, 0]
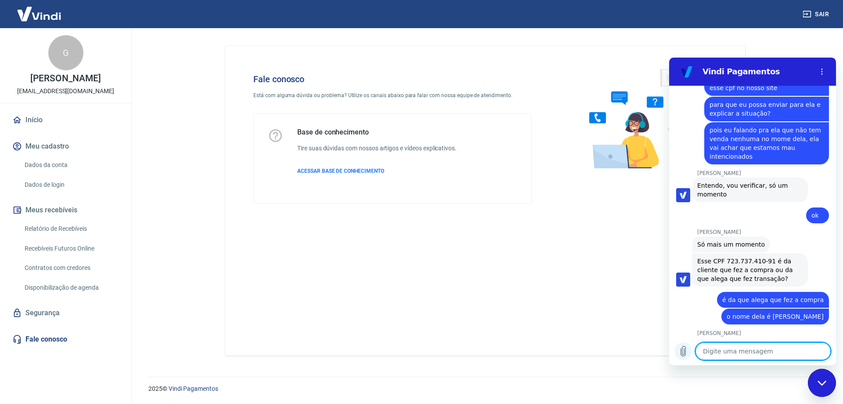
click at [683, 354] on icon "Carregar arquivo" at bounding box center [683, 351] width 11 height 11
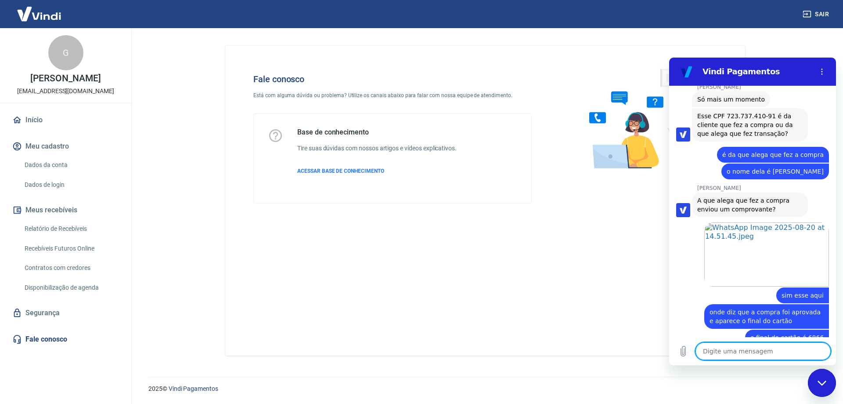
scroll to position [1143, 0]
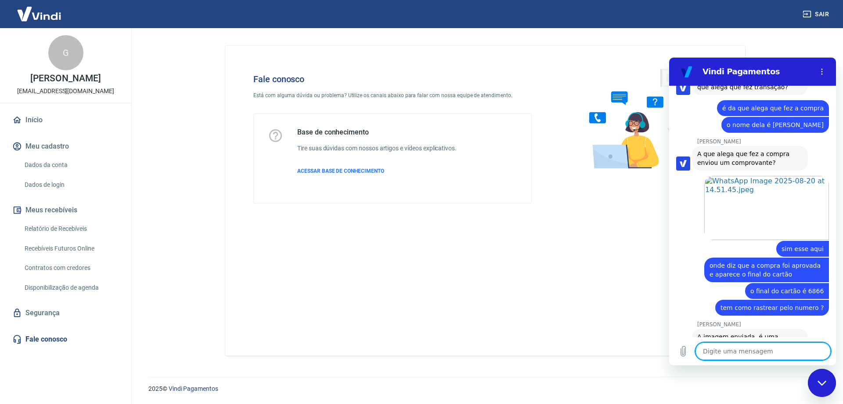
click at [758, 355] on textarea at bounding box center [763, 351] width 135 height 18
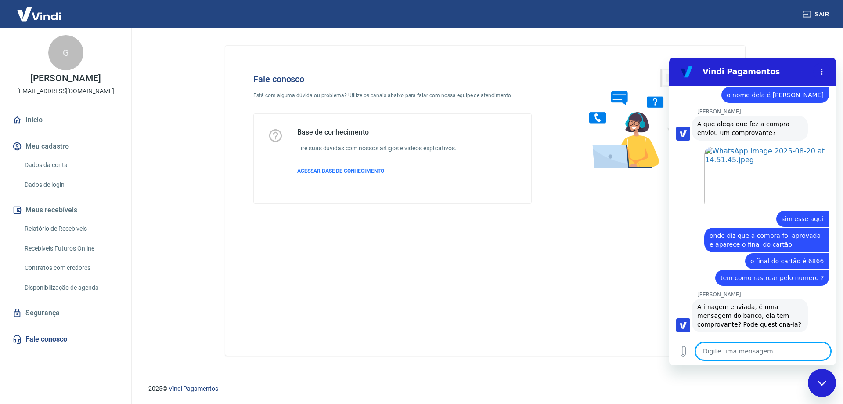
scroll to position [1211, 0]
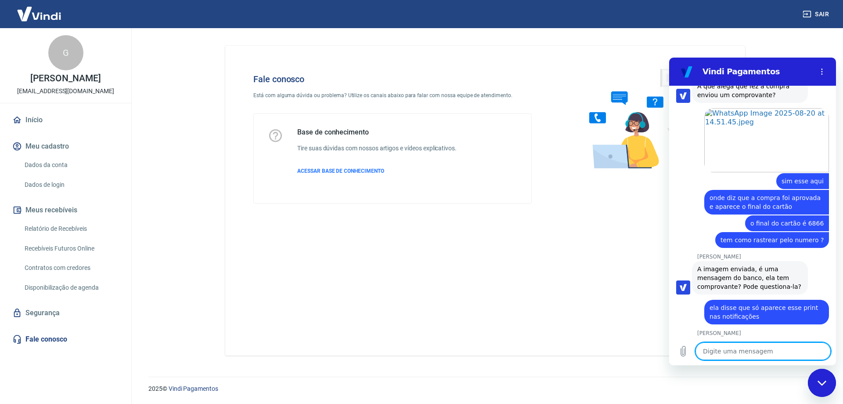
click at [741, 352] on textarea at bounding box center [763, 351] width 135 height 18
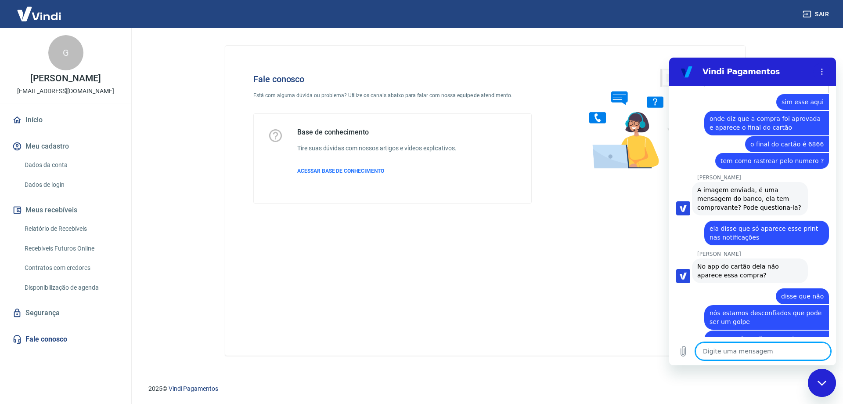
scroll to position [1292, 0]
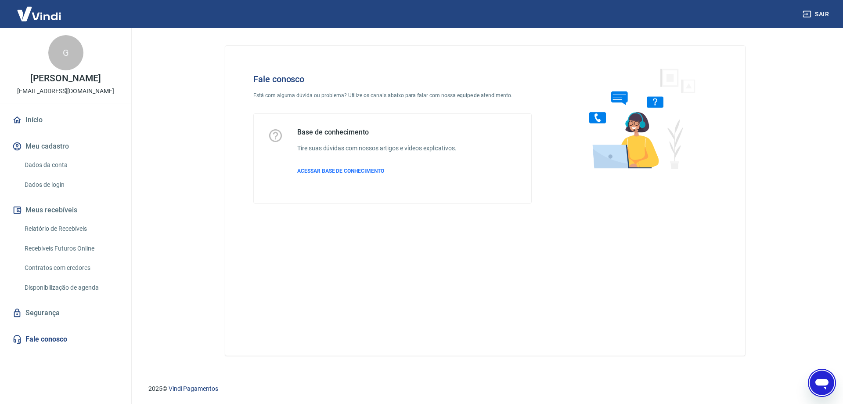
click at [827, 382] on icon "Abrir janela de mensagens" at bounding box center [822, 384] width 13 height 11
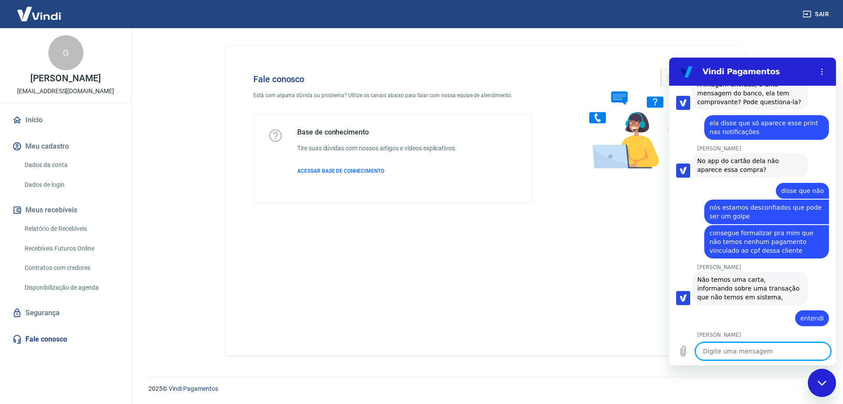
scroll to position [1397, 0]
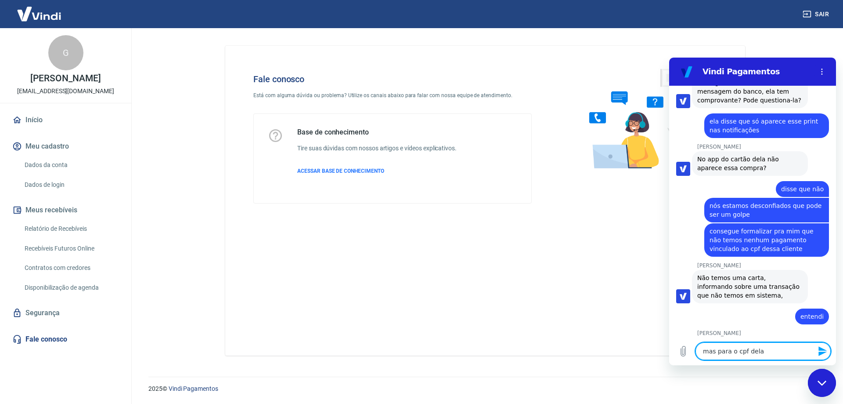
click at [772, 352] on textarea "mas para o cpf dela" at bounding box center [763, 351] width 135 height 18
paste textarea "723.737.410-91"
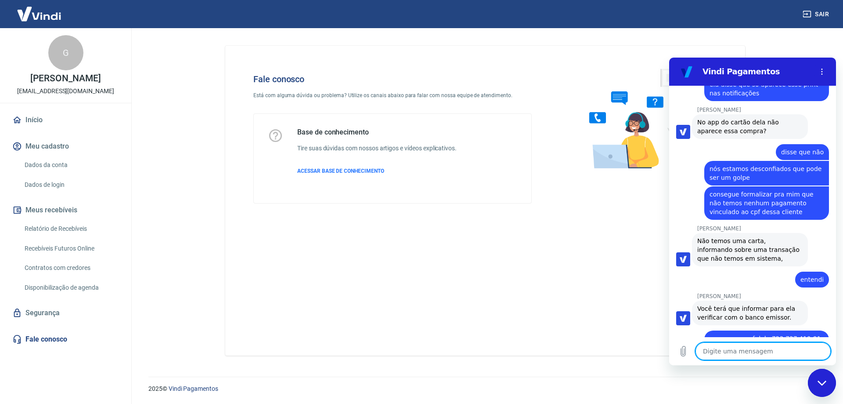
scroll to position [1436, 0]
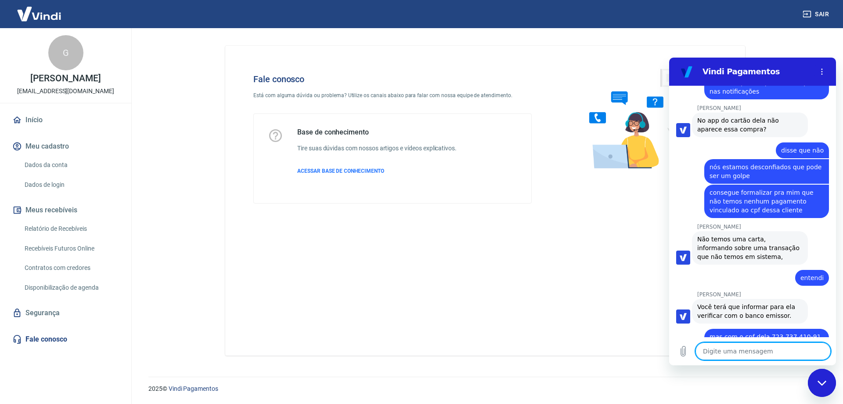
click at [818, 159] on div "diz: nós estamos desconfiados que pode ser um golpe" at bounding box center [767, 171] width 125 height 25
click at [720, 351] on textarea at bounding box center [763, 351] width 135 height 18
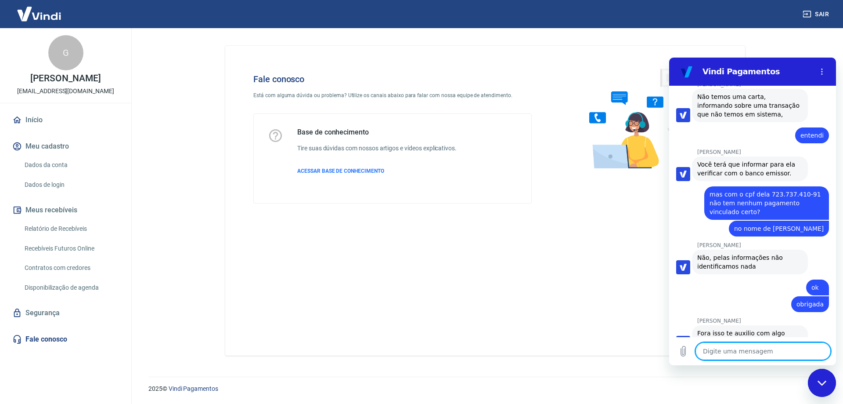
scroll to position [1753, 0]
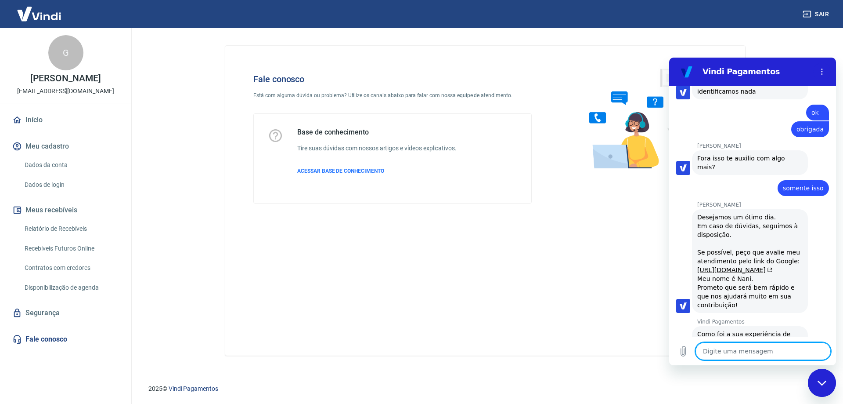
click at [761, 362] on button "Boa 👍" at bounding box center [769, 374] width 35 height 25
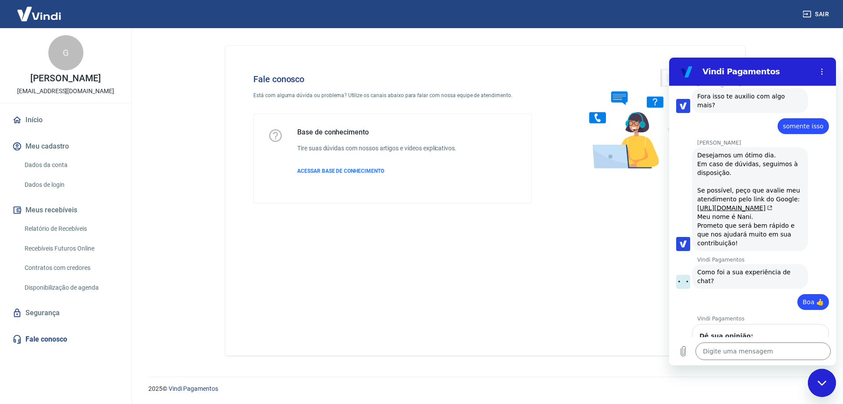
scroll to position [1829, 0]
